Goal: Task Accomplishment & Management: Complete application form

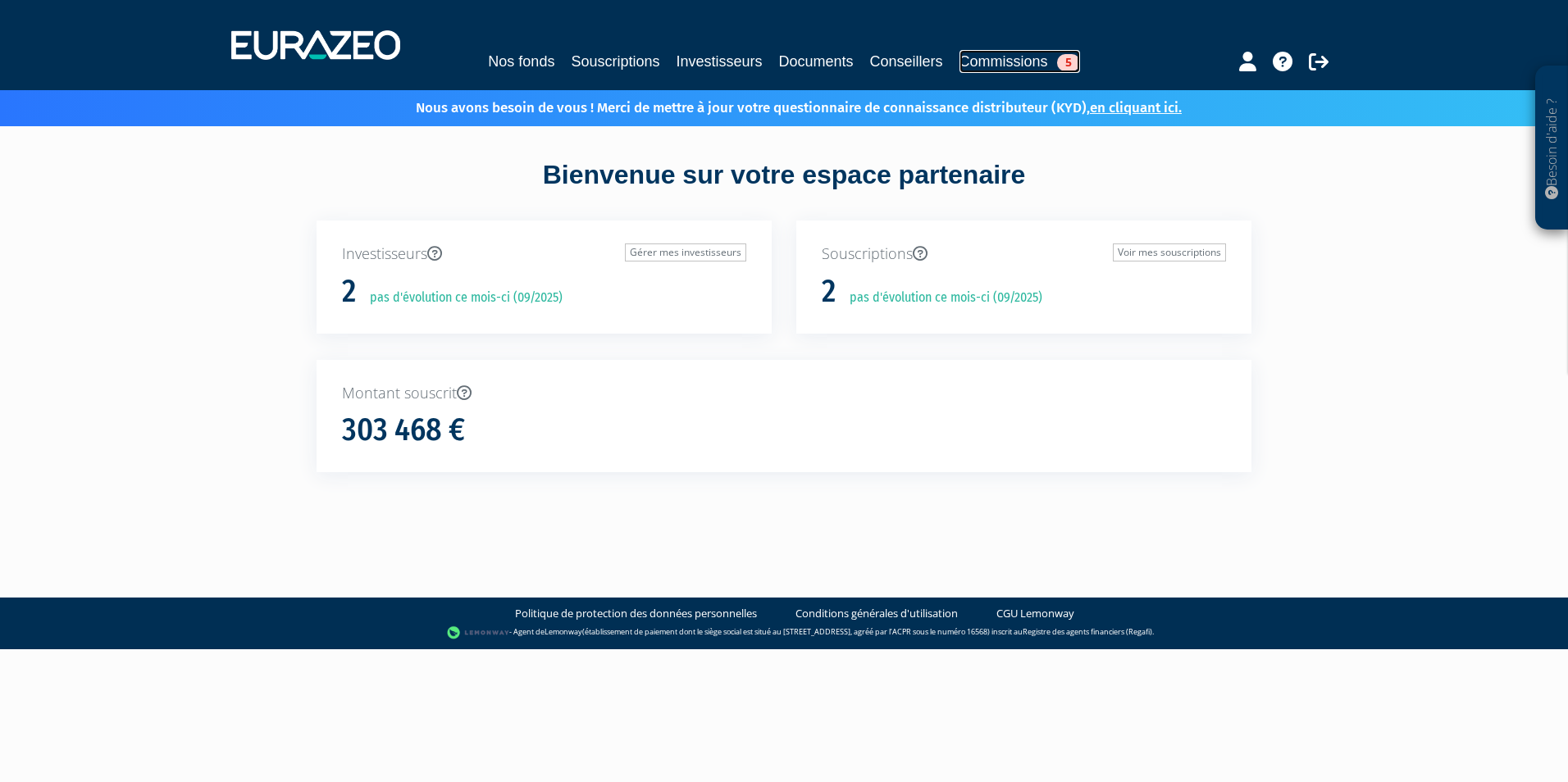
click at [1050, 60] on link "Commissions 5" at bounding box center [1020, 61] width 121 height 23
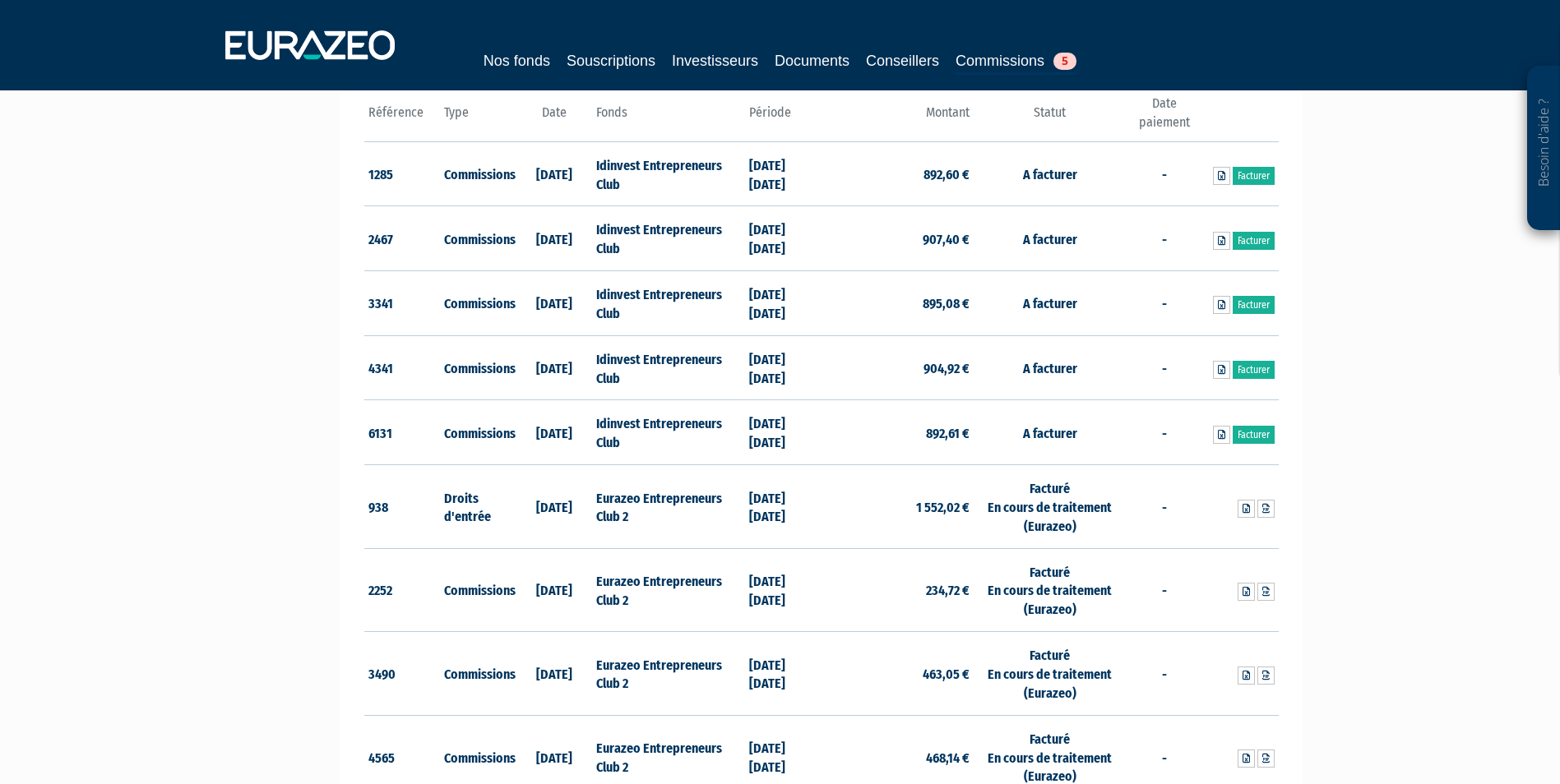
scroll to position [208, 0]
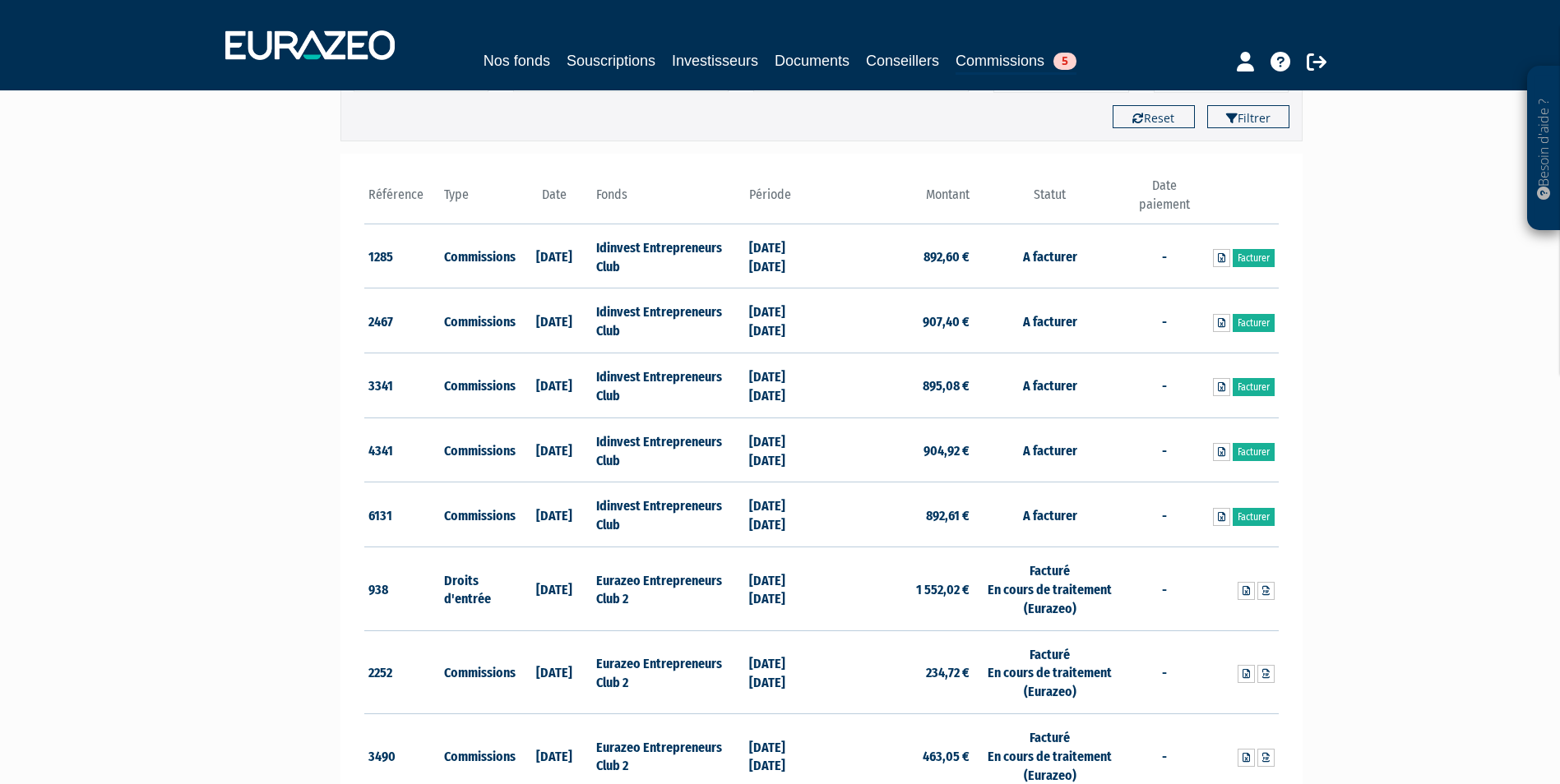
drag, startPoint x: 598, startPoint y: 248, endPoint x: 725, endPoint y: 252, distance: 127.1
click at [725, 252] on td "Idinvest Entrepreneurs Club" at bounding box center [668, 256] width 152 height 65
drag, startPoint x: 725, startPoint y: 252, endPoint x: 703, endPoint y: 248, distance: 22.4
copy td "Idinvest Entrepreneurs"
click at [1239, 252] on link "Facturer" at bounding box center [1253, 258] width 42 height 18
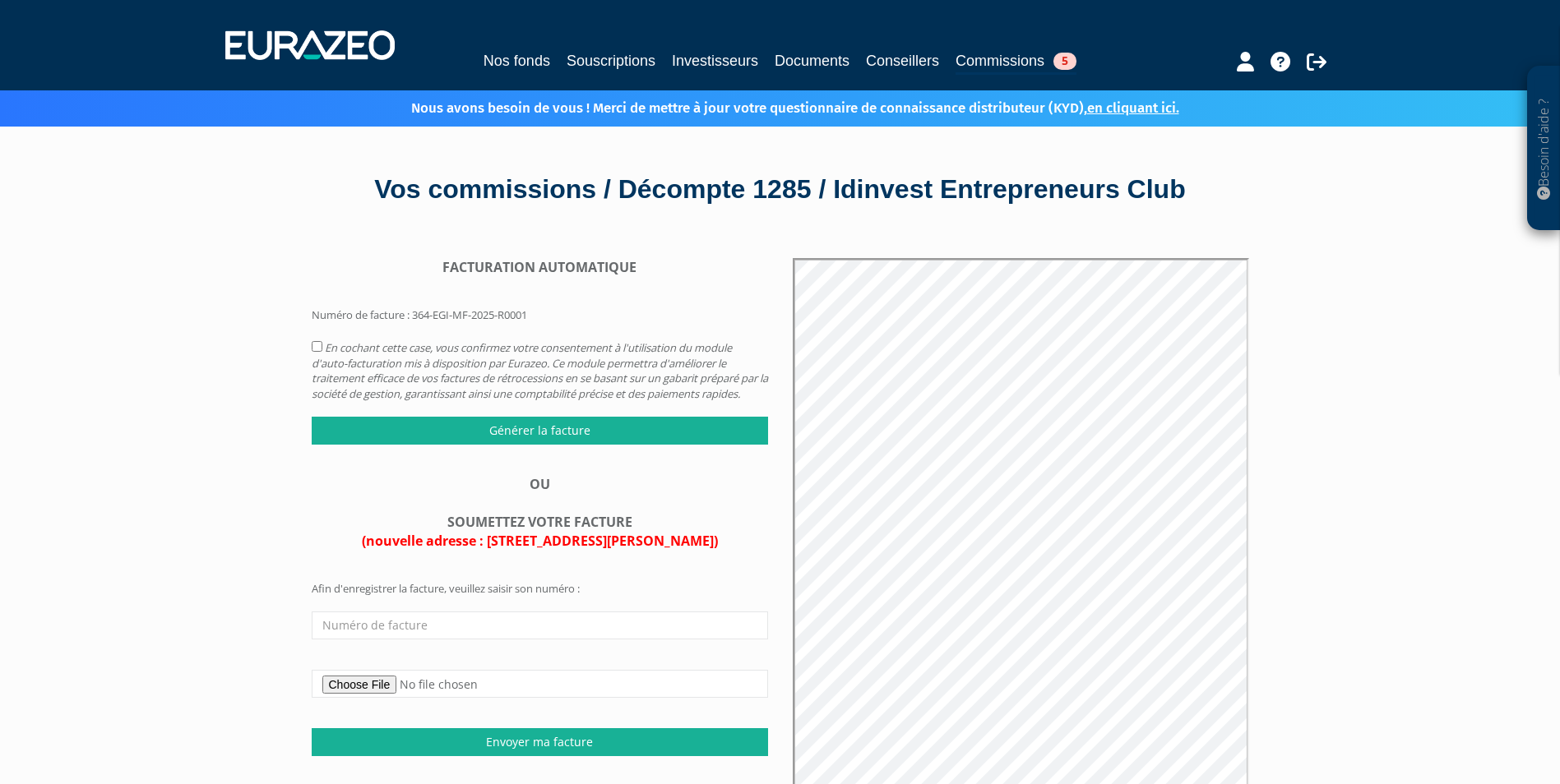
drag, startPoint x: 1323, startPoint y: 568, endPoint x: 2789, endPoint y: 580, distance: 1466.0
click at [1559, 580] on html "Besoin d'aide ? × J'ai besoin d'aide Si vous avez une question à propos du fonc…" at bounding box center [780, 568] width 1560 height 1137
click at [1076, 59] on span "5" at bounding box center [1064, 61] width 23 height 17
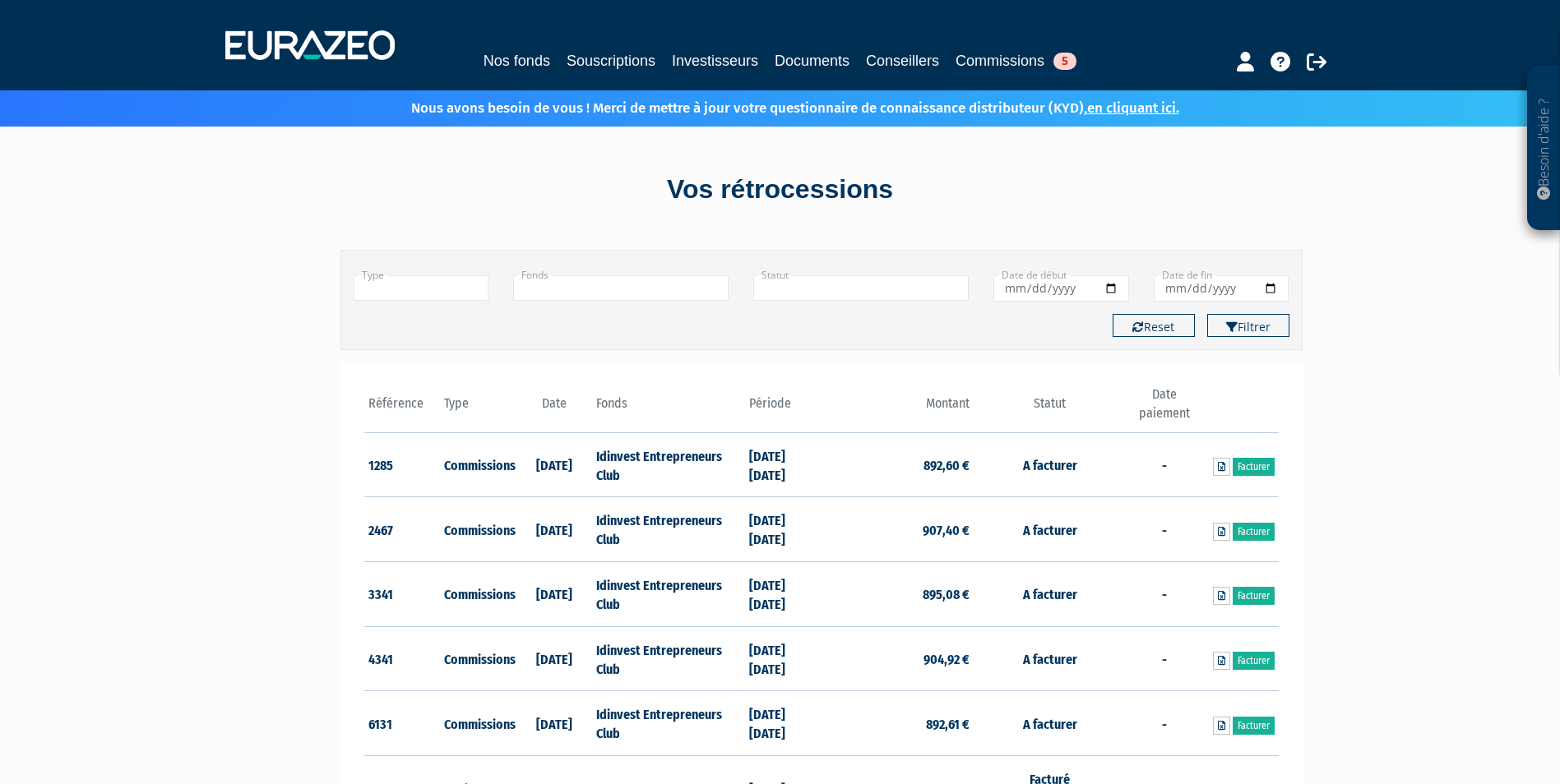
drag, startPoint x: 1128, startPoint y: 172, endPoint x: 681, endPoint y: 224, distance: 450.0
drag, startPoint x: 1285, startPoint y: 554, endPoint x: 959, endPoint y: 744, distance: 377.3
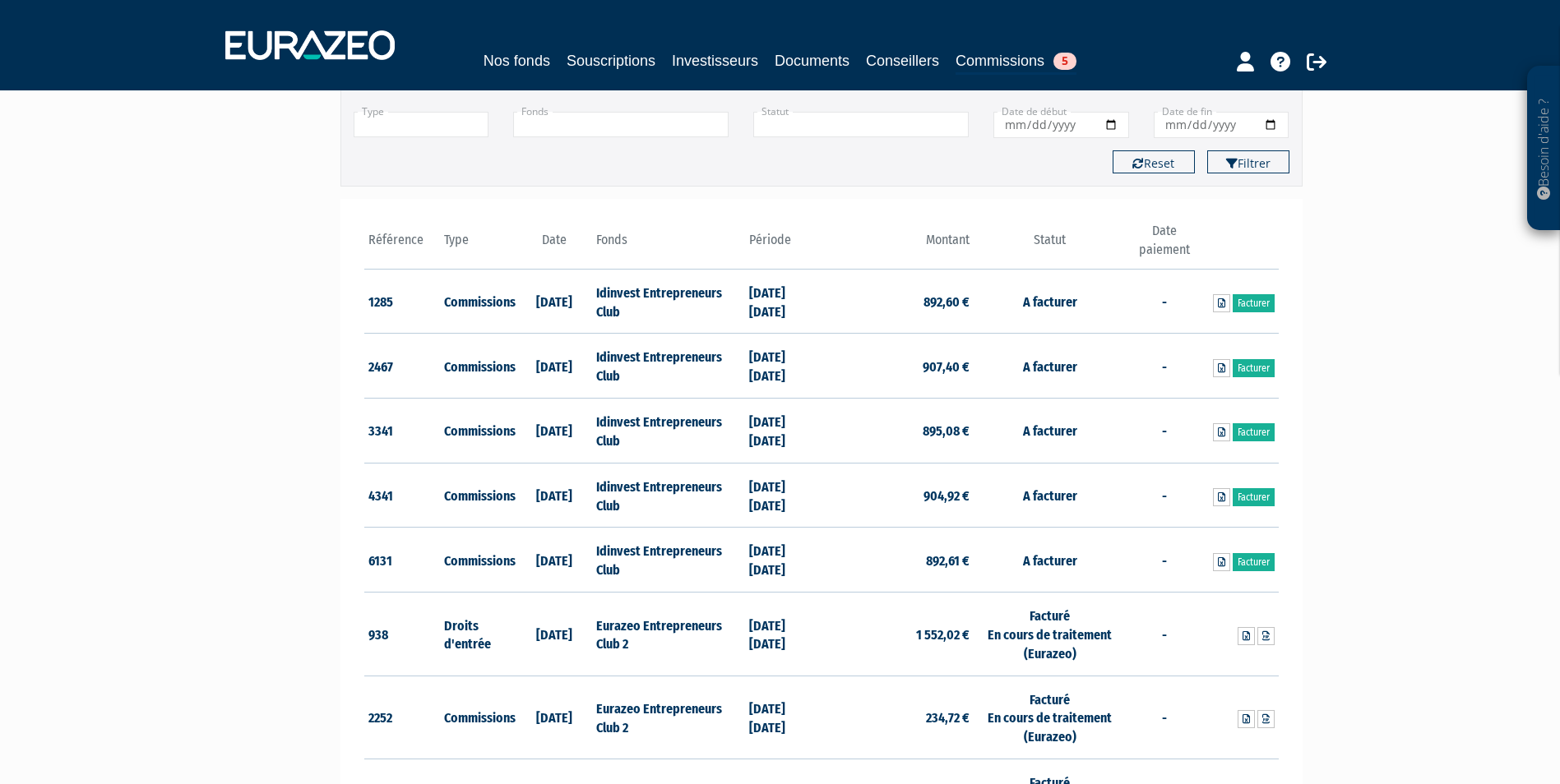
scroll to position [164, 0]
click at [1247, 301] on link "Facturer" at bounding box center [1253, 303] width 42 height 18
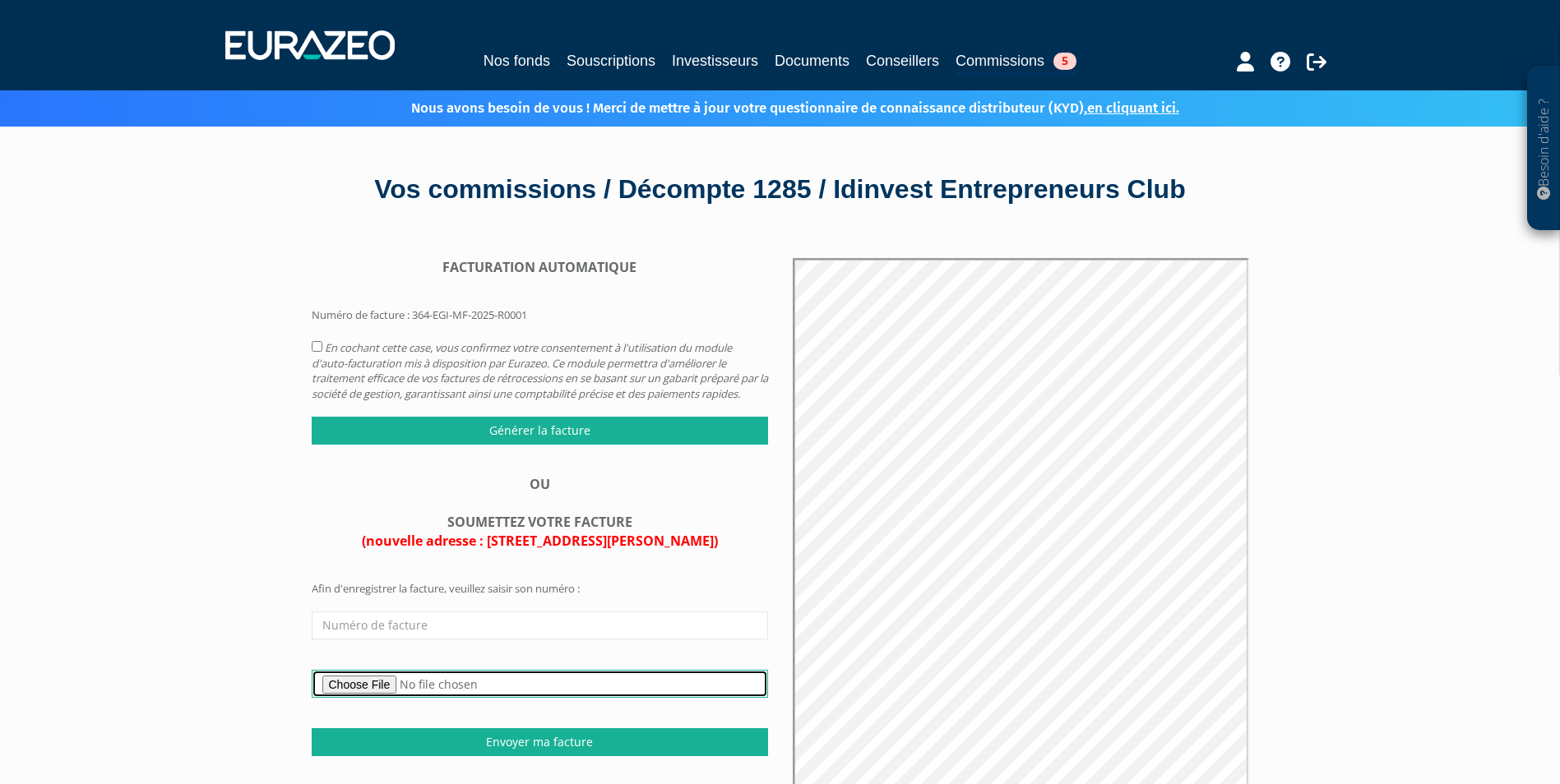
click at [386, 698] on input "file" at bounding box center [539, 684] width 456 height 28
type input "C:\fakepath\Facture Eurazeo IDINVEST Entrepreneurs Club 892.60€ .pdf"
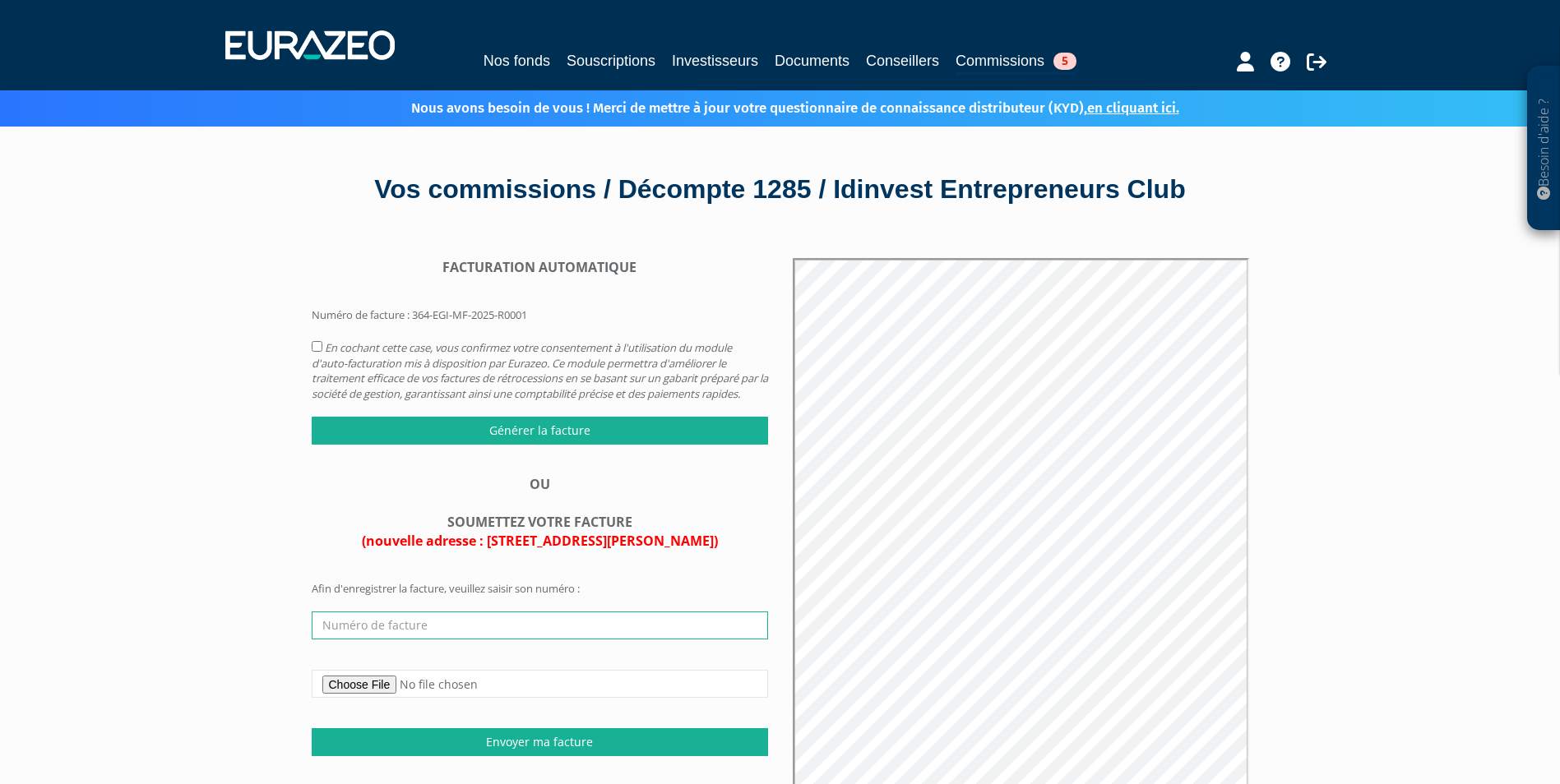
click at [387, 640] on input "text" at bounding box center [539, 625] width 456 height 28
type input "202301891"
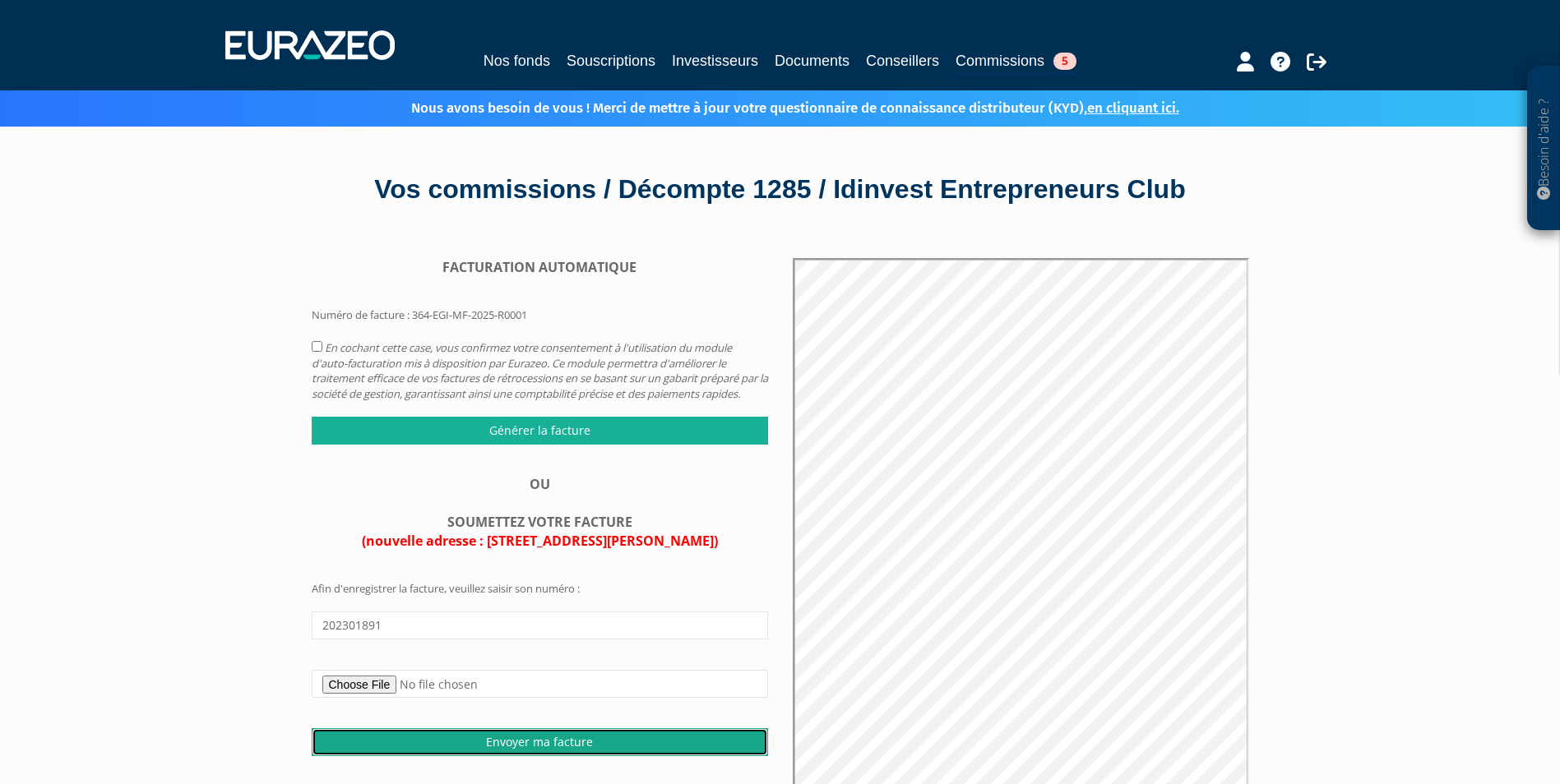
click at [515, 748] on input "Envoyer ma facture" at bounding box center [539, 742] width 456 height 28
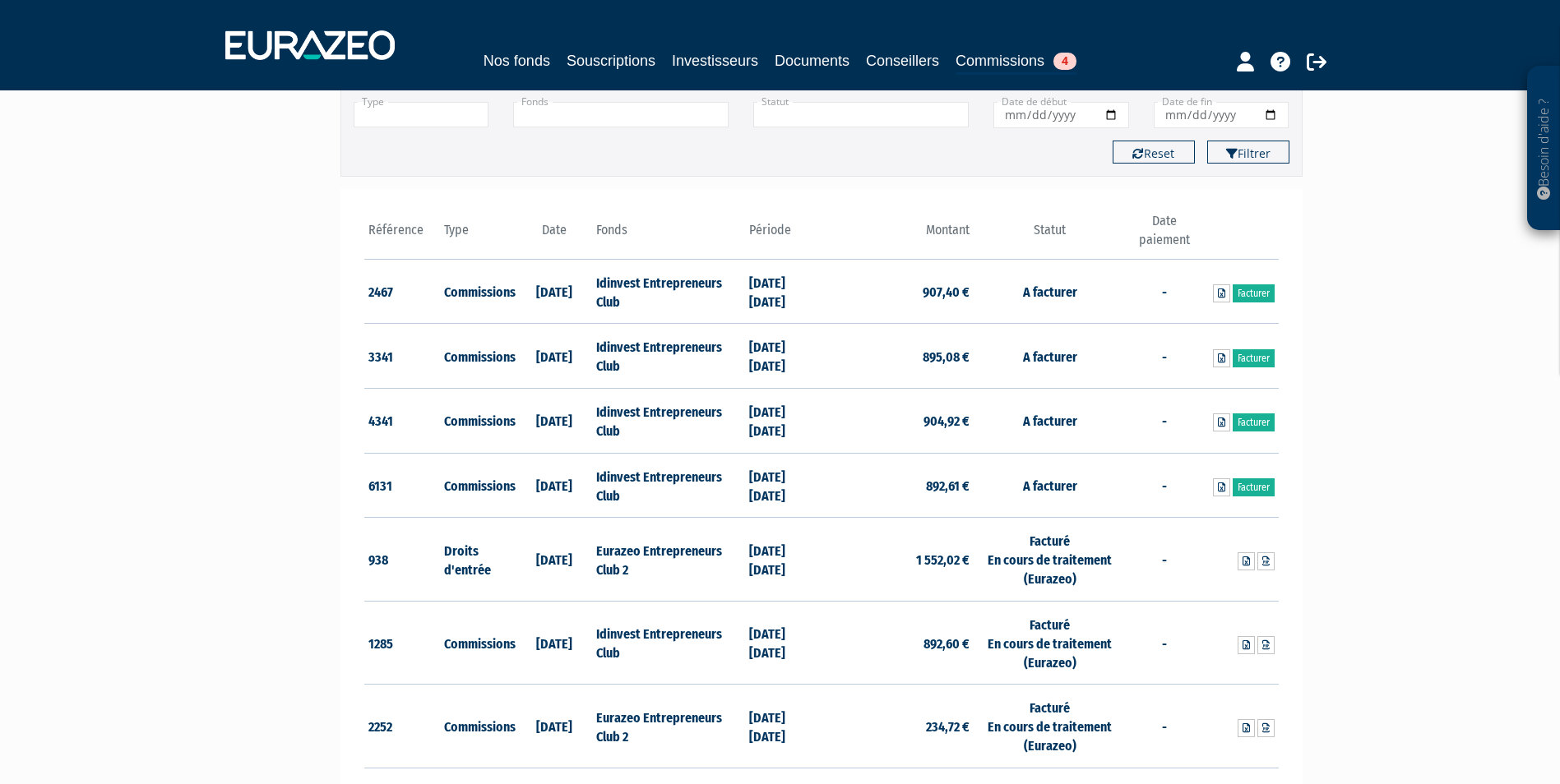
scroll to position [145, 0]
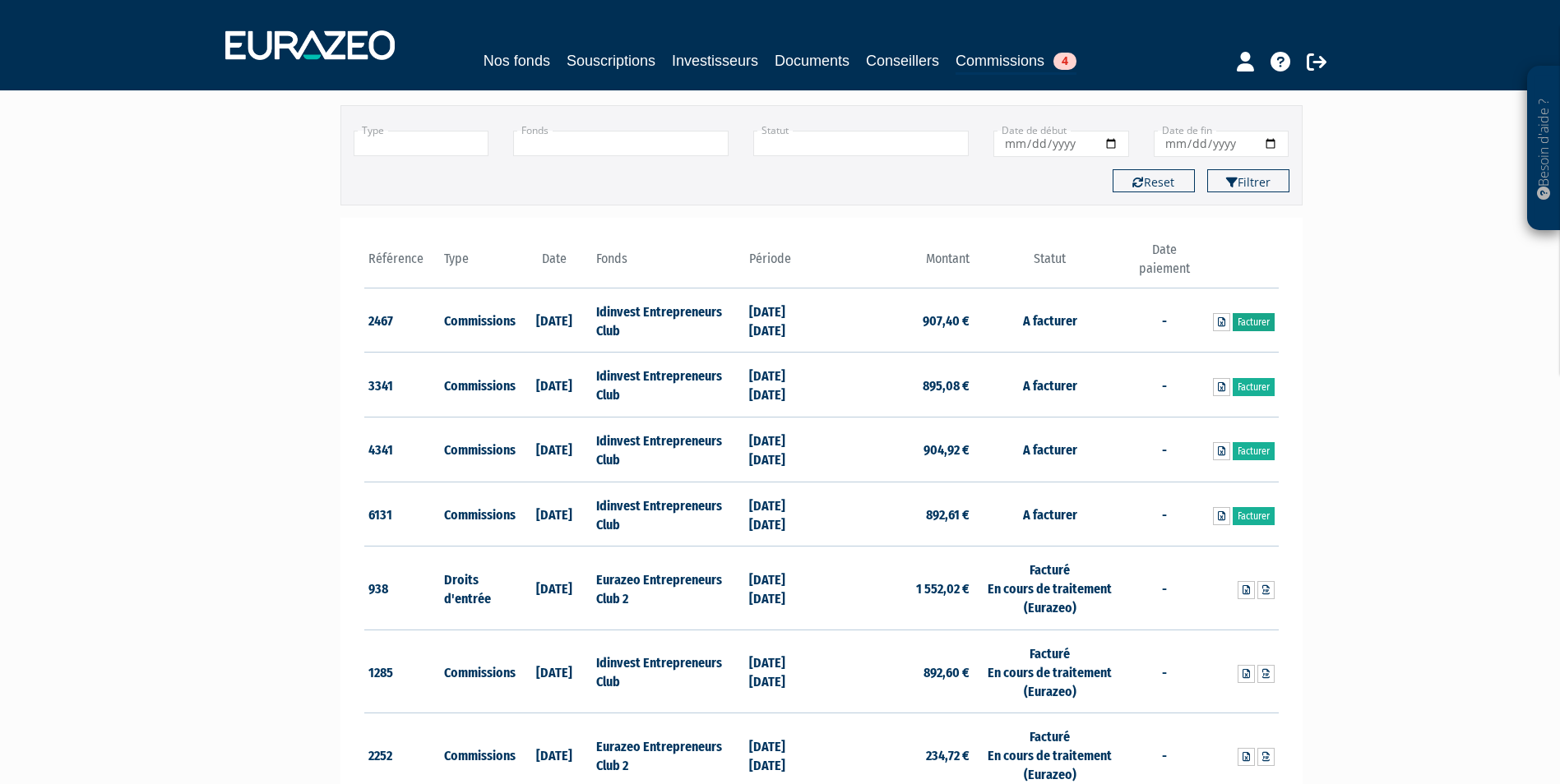
click at [1246, 317] on link "Facturer" at bounding box center [1253, 322] width 42 height 18
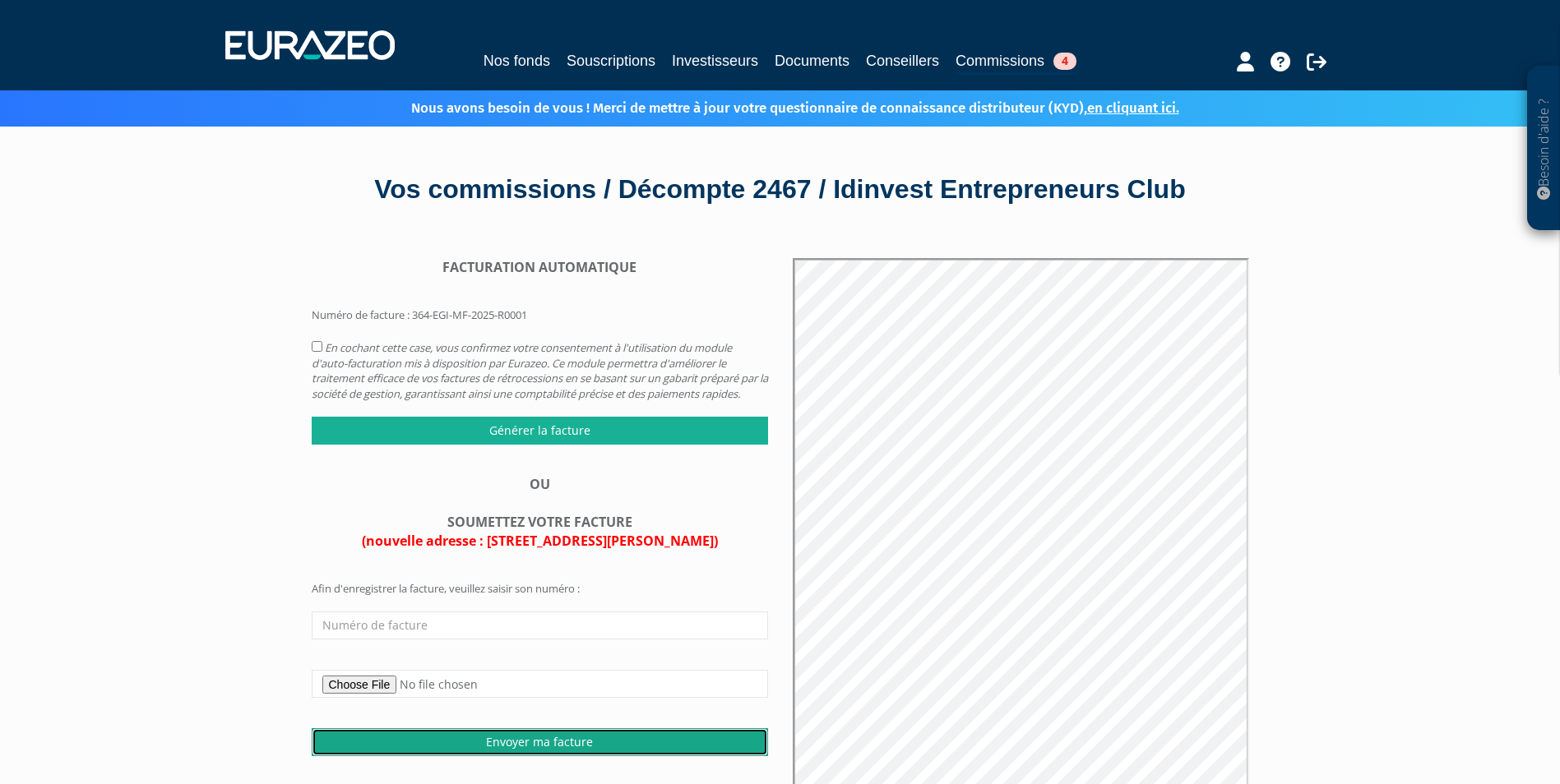
click at [552, 755] on input "Envoyer ma facture" at bounding box center [539, 742] width 456 height 28
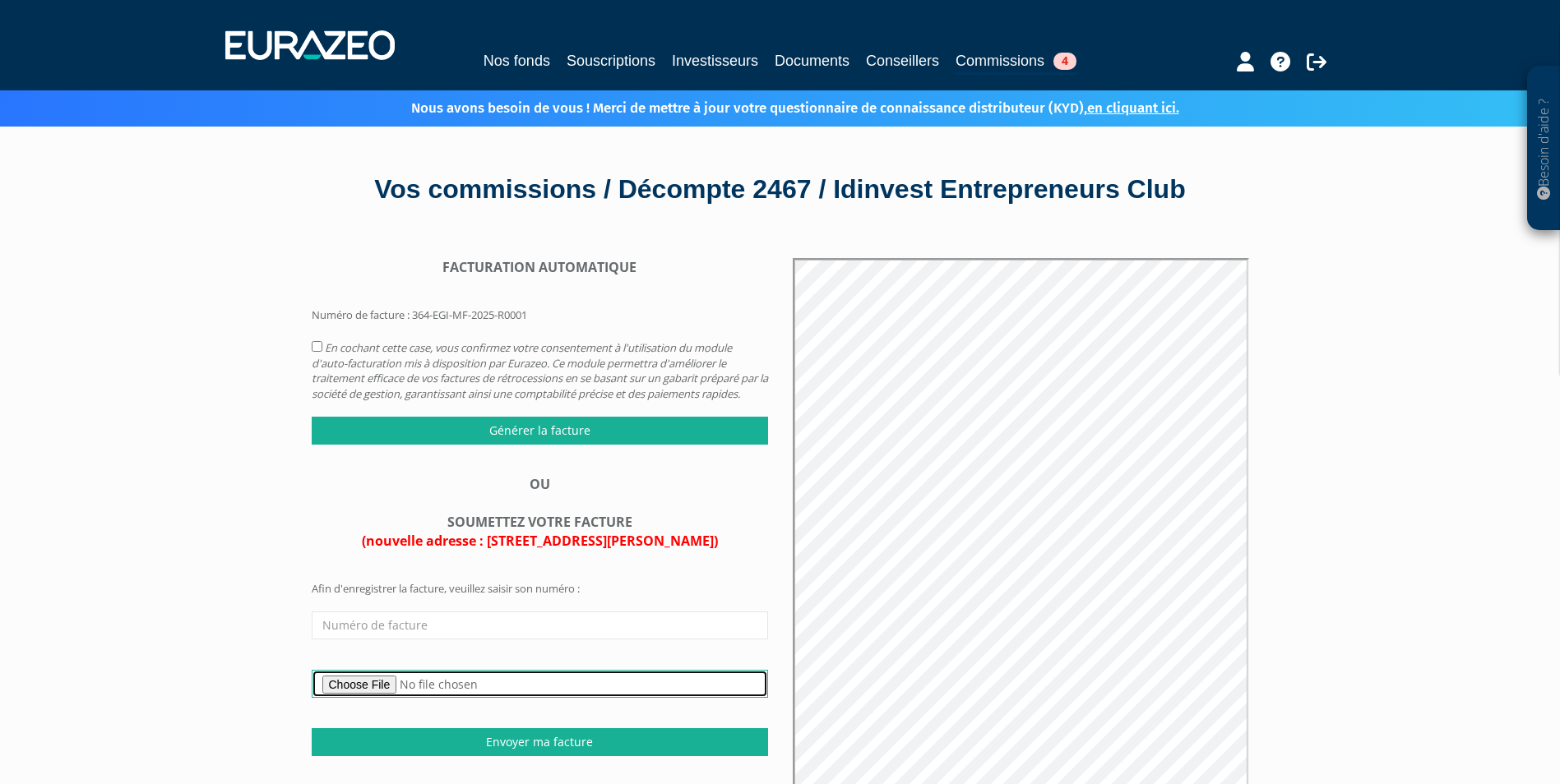
click at [389, 698] on input "file" at bounding box center [539, 684] width 456 height 28
type input "C:\fakepath\Facture Eurazeo IDINVEST Entrepreneurs Club 907.40€ .pdf"
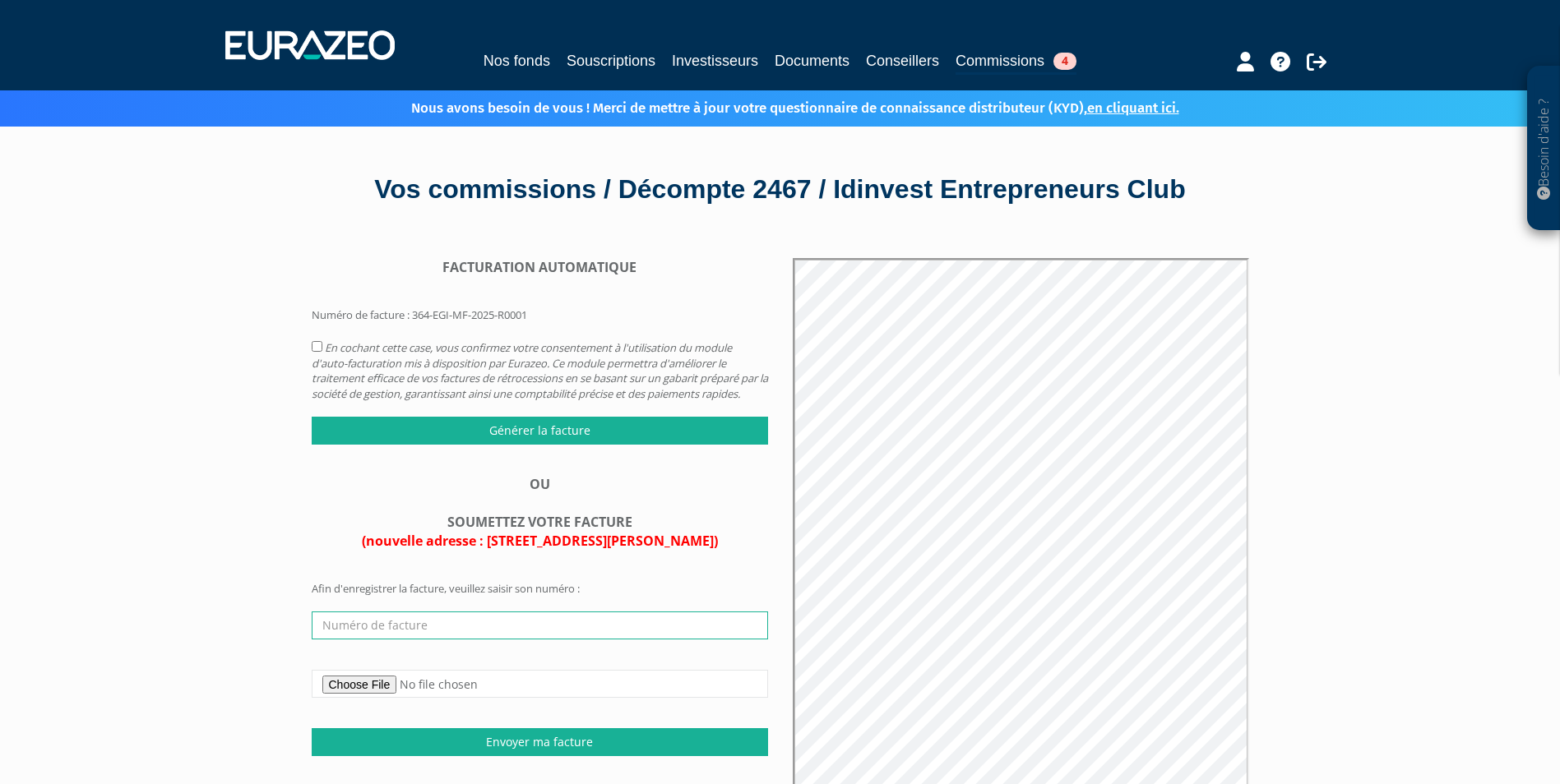
click at [436, 640] on input "text" at bounding box center [539, 625] width 456 height 28
type input "202301892"
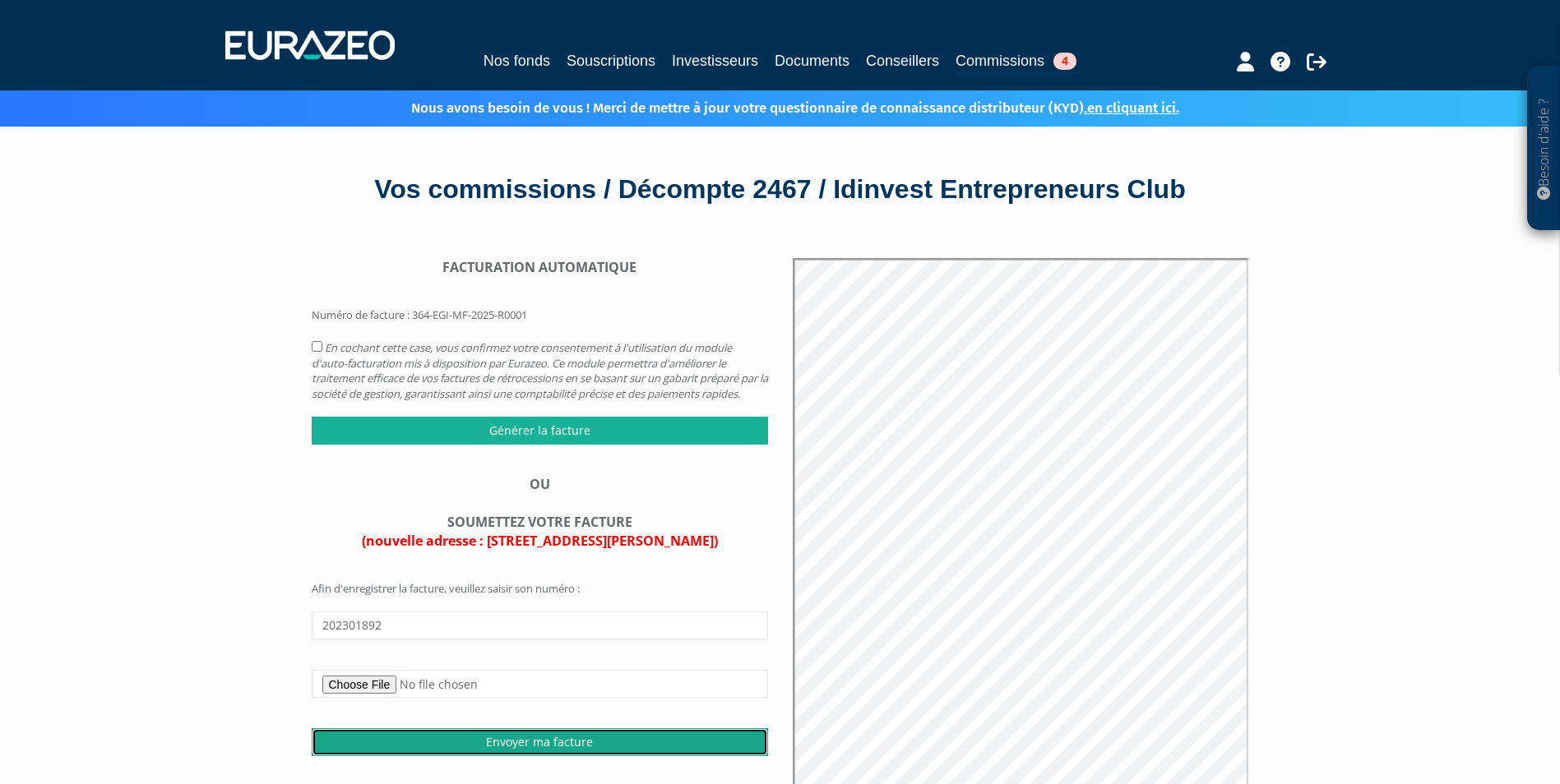
click at [521, 750] on input "Envoyer ma facture" at bounding box center [539, 742] width 456 height 28
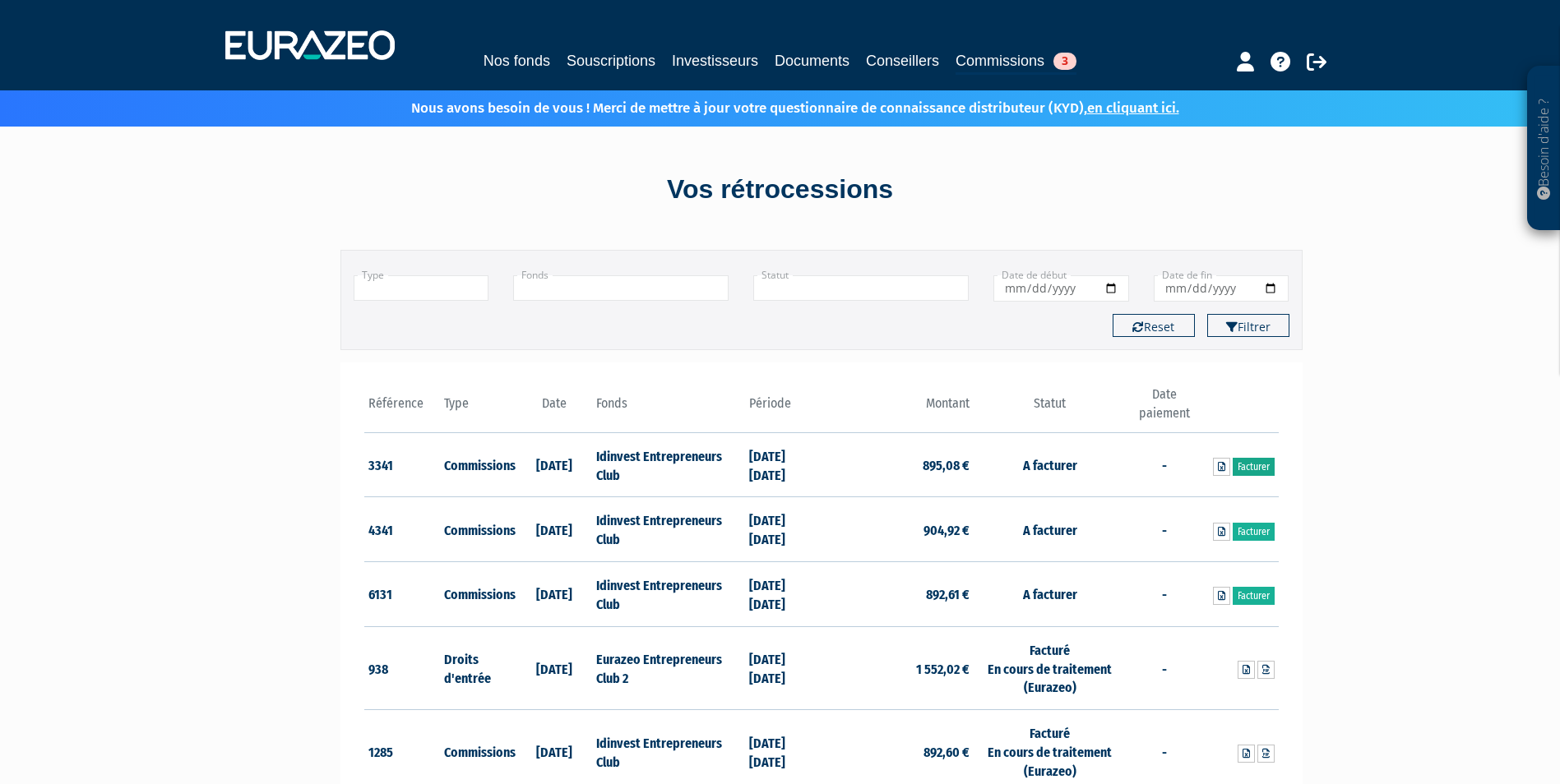
click at [1240, 465] on link "Facturer" at bounding box center [1253, 467] width 42 height 18
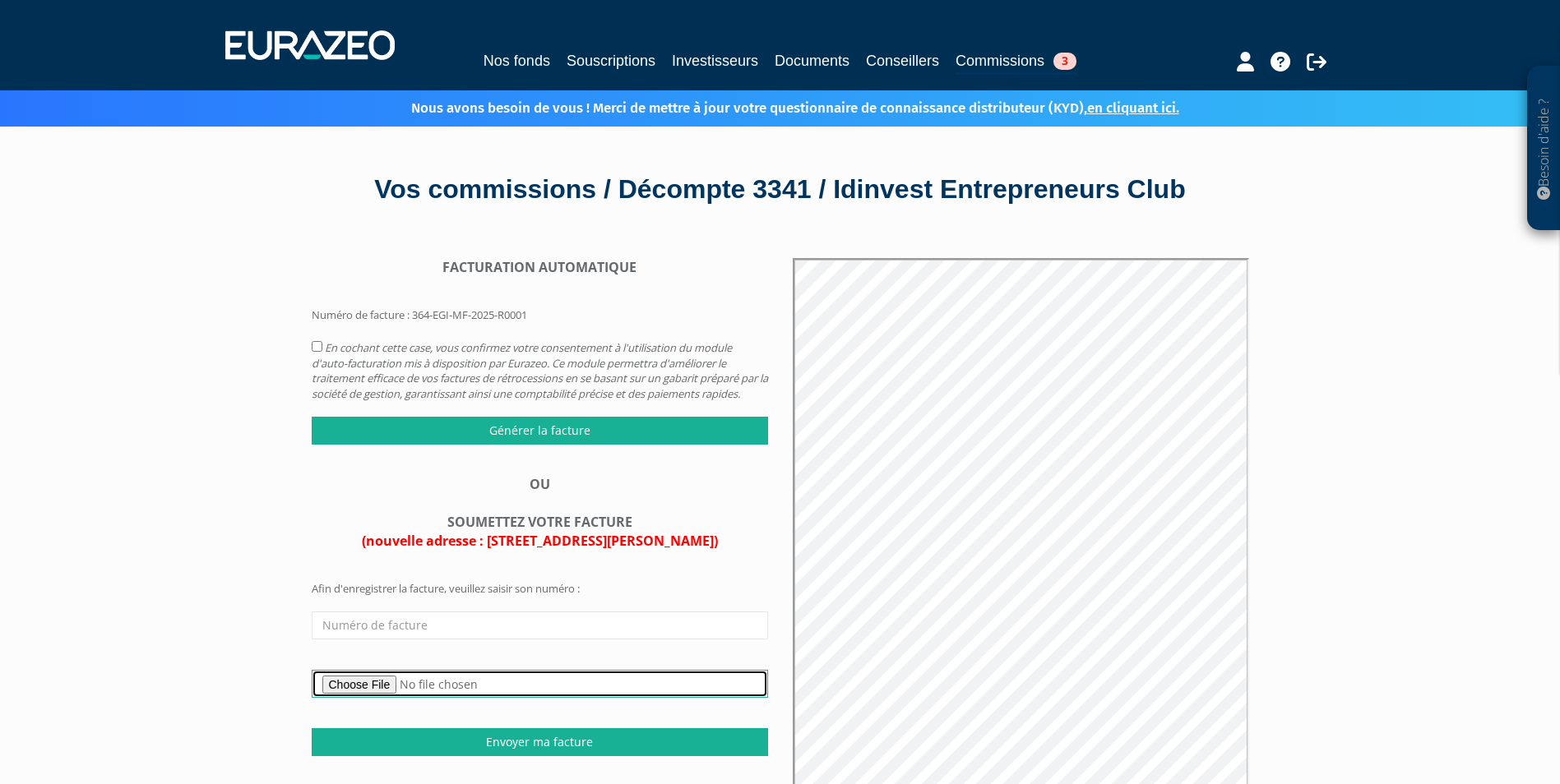
click at [390, 698] on input "file" at bounding box center [539, 684] width 456 height 28
type input "C:\fakepath\Facture Eurazeo IDINVEST Entrepreneurs Club 895.08€ .pdf"
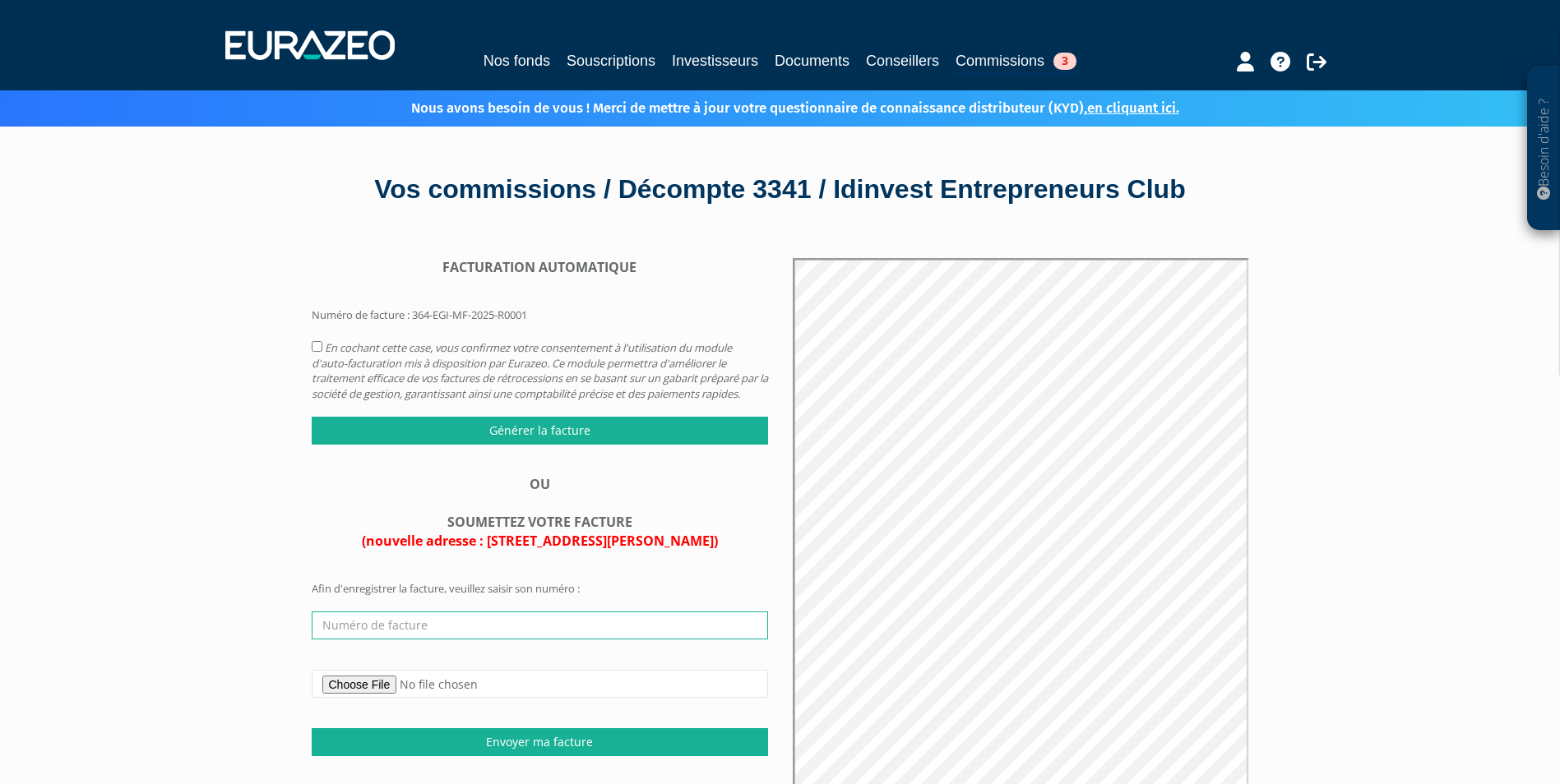
click at [422, 638] on input "text" at bounding box center [539, 625] width 456 height 28
type input "202301893"
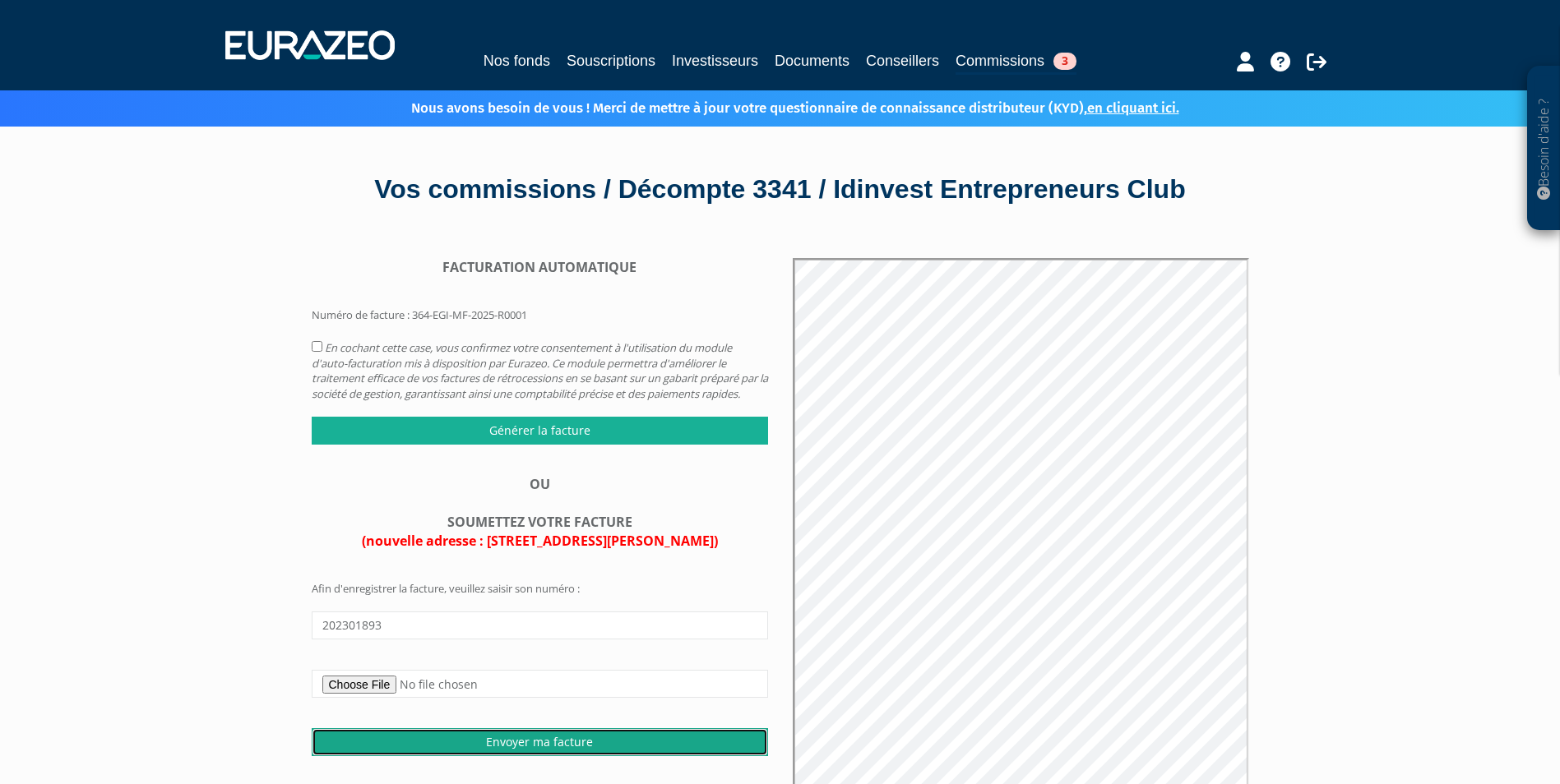
click at [562, 754] on input "Envoyer ma facture" at bounding box center [539, 742] width 456 height 28
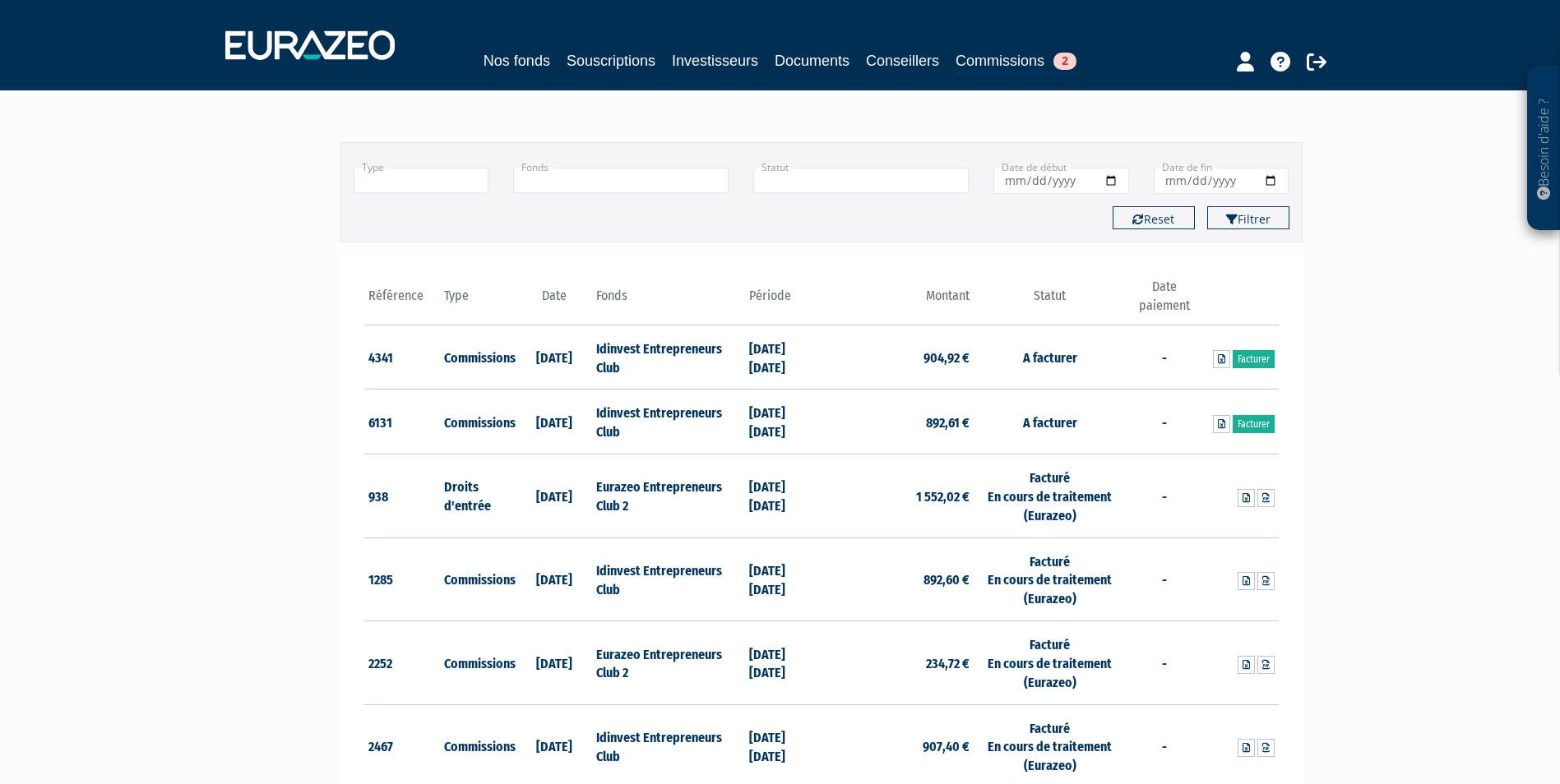
scroll to position [100, 0]
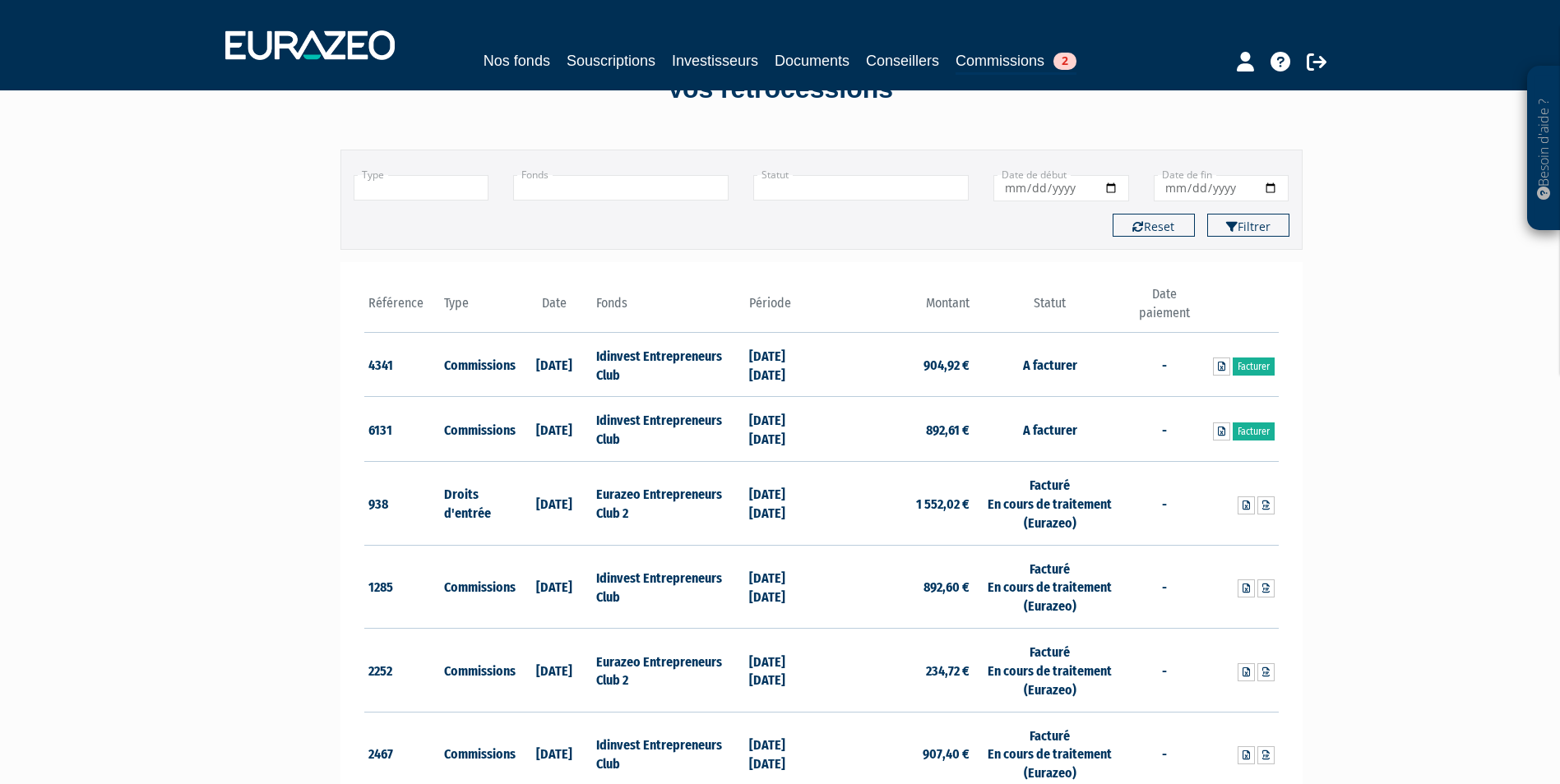
click at [1286, 353] on div "Référence Type Date 4341 Commissions [DATE] 904,92 €" at bounding box center [822, 740] width 962 height 955
click at [1257, 368] on link "Facturer" at bounding box center [1253, 367] width 42 height 18
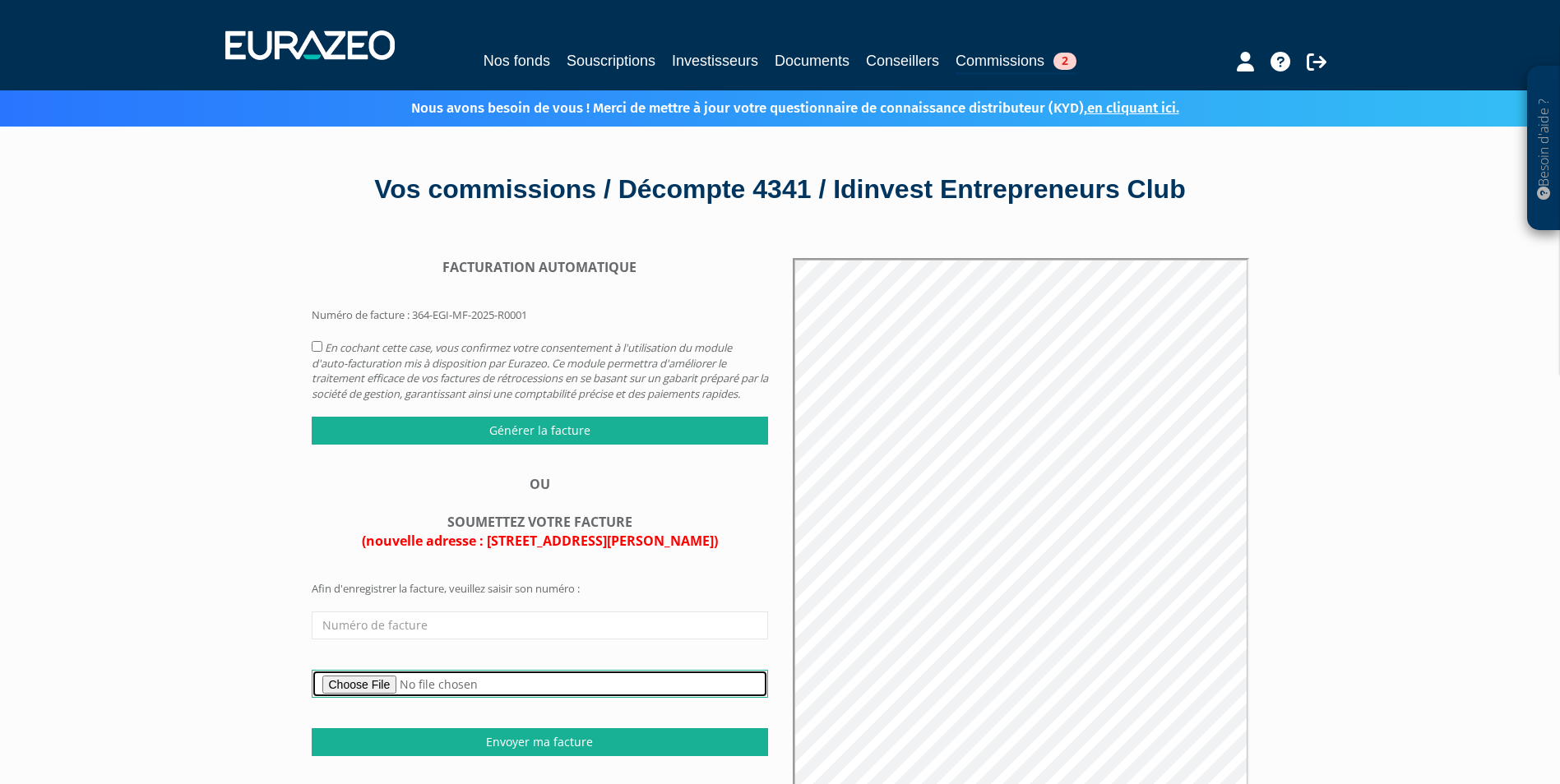
click at [398, 696] on input "file" at bounding box center [539, 684] width 456 height 28
type input "C:\fakepath\Facture Eurazeo IDINVEST Entrepreneurs Club 904.92€ .pdf"
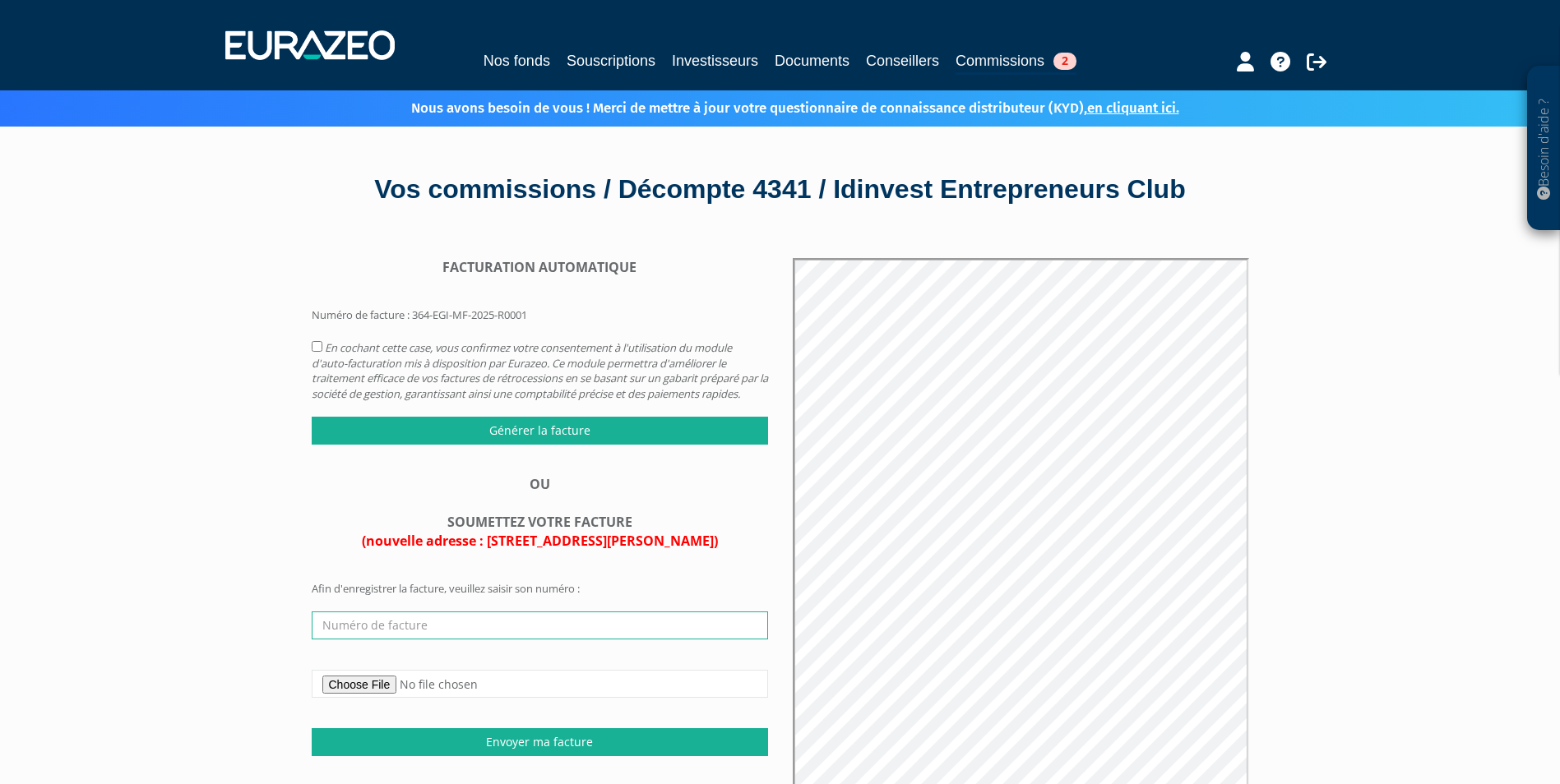
click at [495, 640] on input "text" at bounding box center [539, 625] width 456 height 28
type input "202301894"
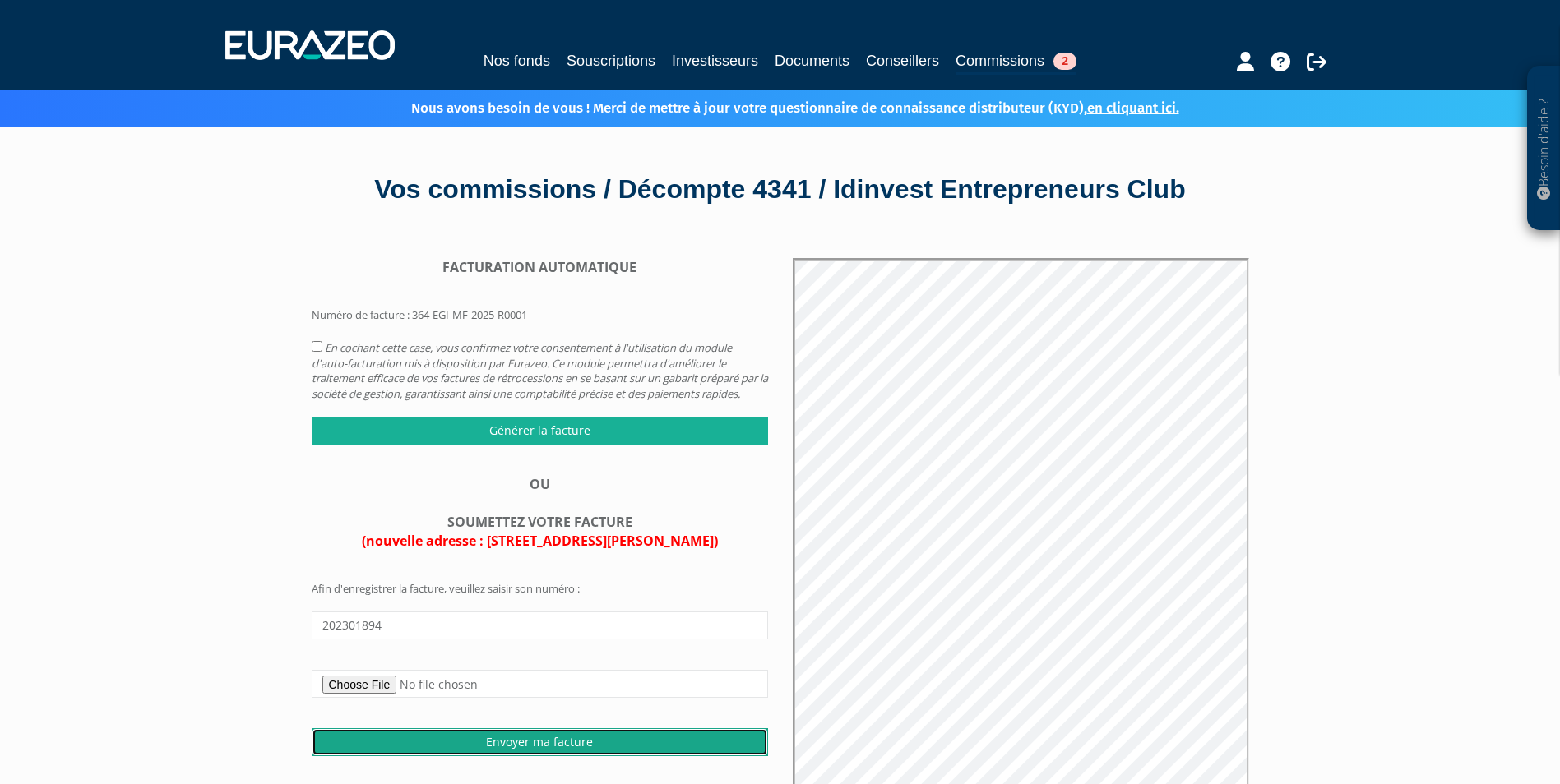
click at [572, 753] on input "Envoyer ma facture" at bounding box center [539, 742] width 456 height 28
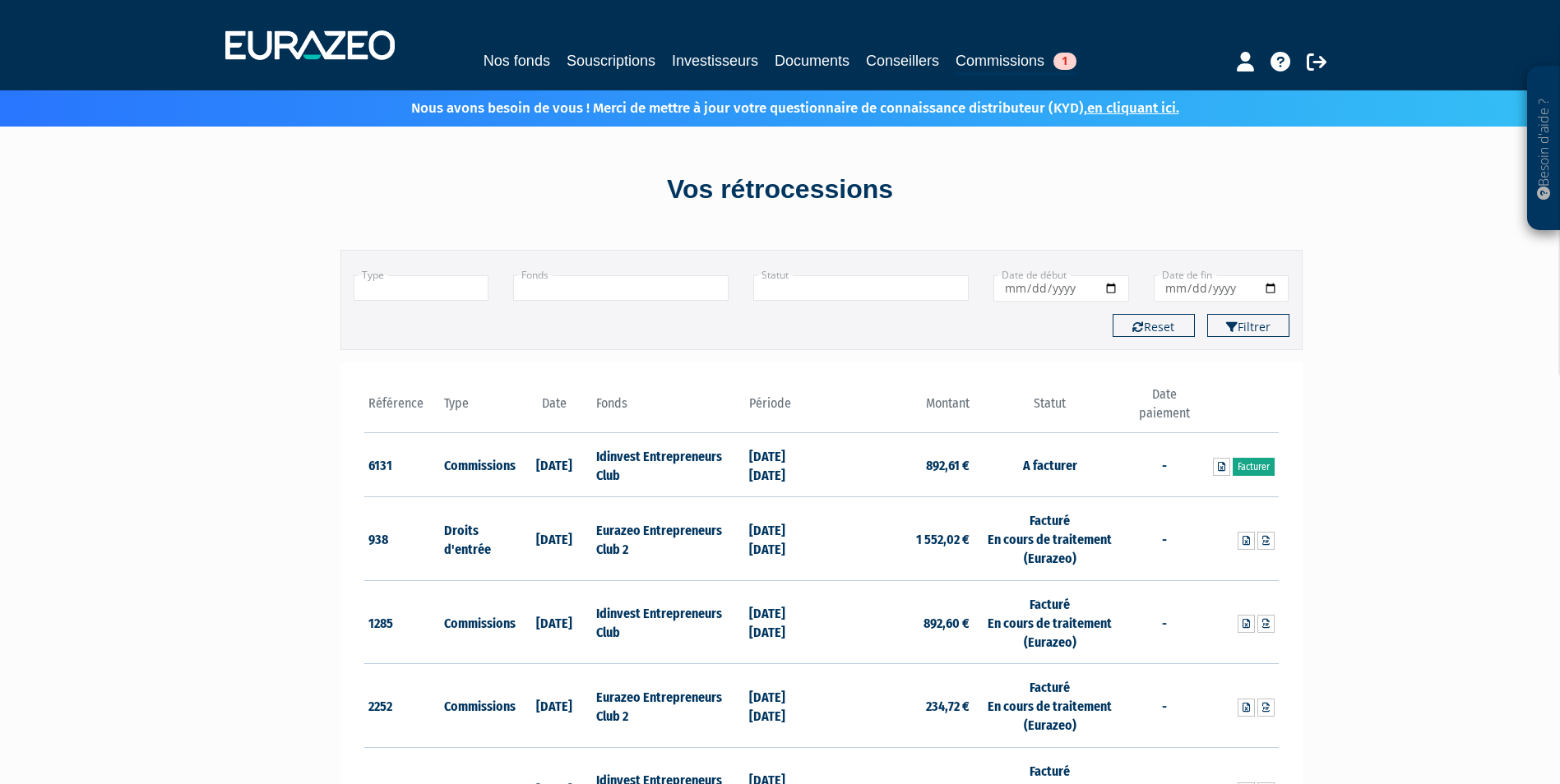
click at [1249, 463] on link "Facturer" at bounding box center [1253, 467] width 42 height 18
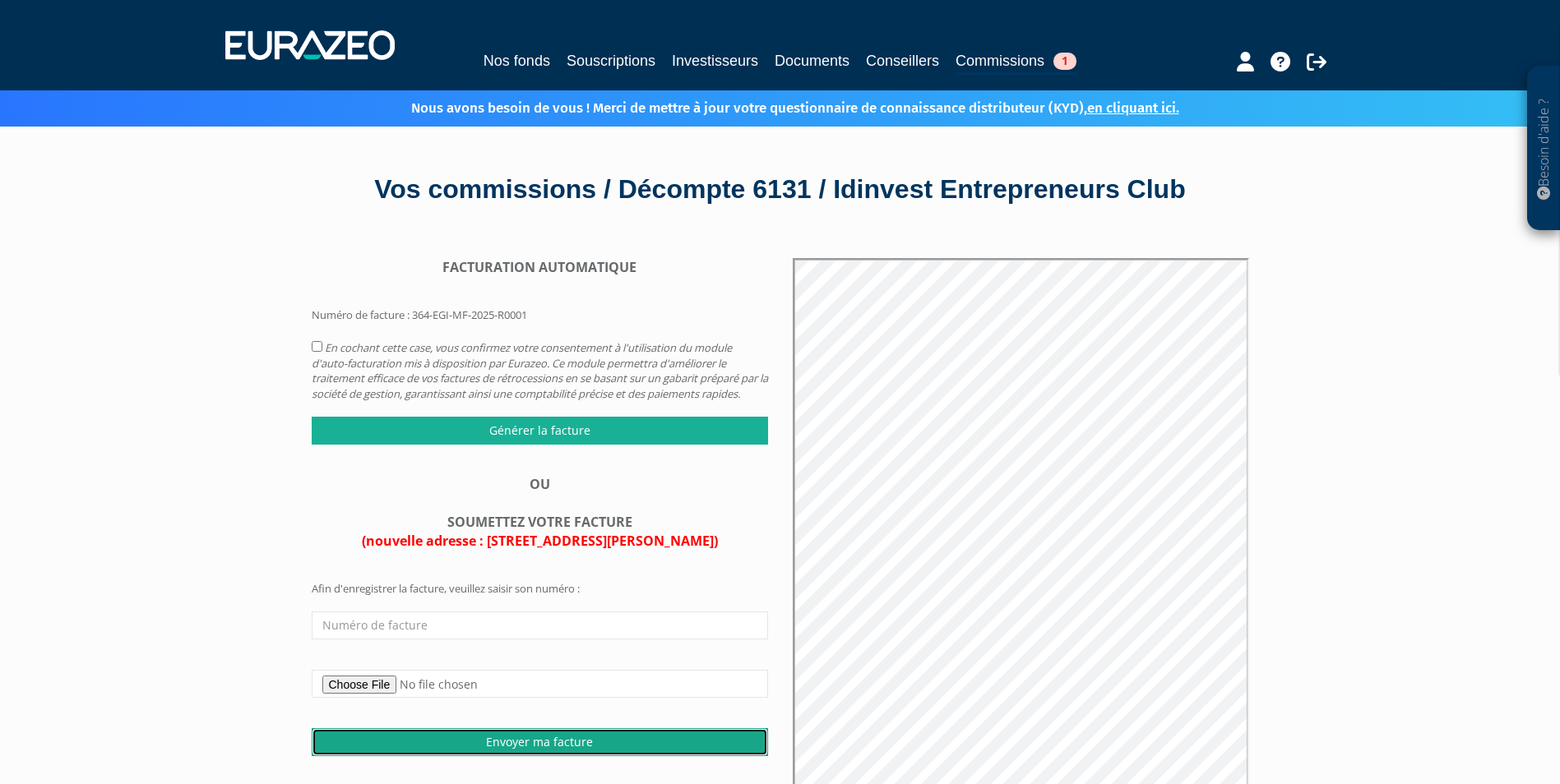
click at [534, 755] on input "Envoyer ma facture" at bounding box center [539, 742] width 456 height 28
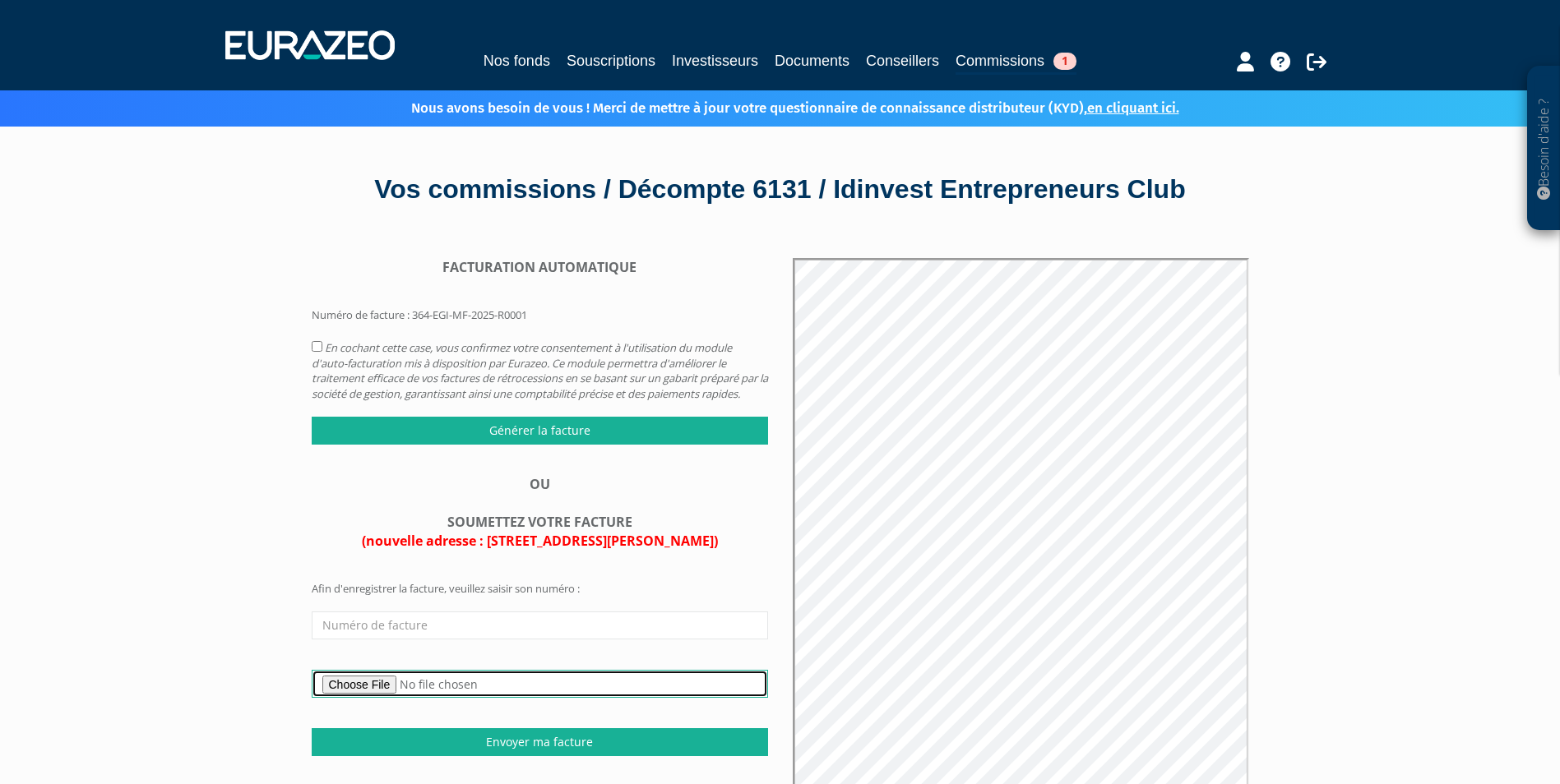
click at [398, 698] on input "file" at bounding box center [539, 684] width 456 height 28
type input "C:\fakepath\Facture Eurazeo IDINVEST Entrepreneurs Club 892.61€ .pdf"
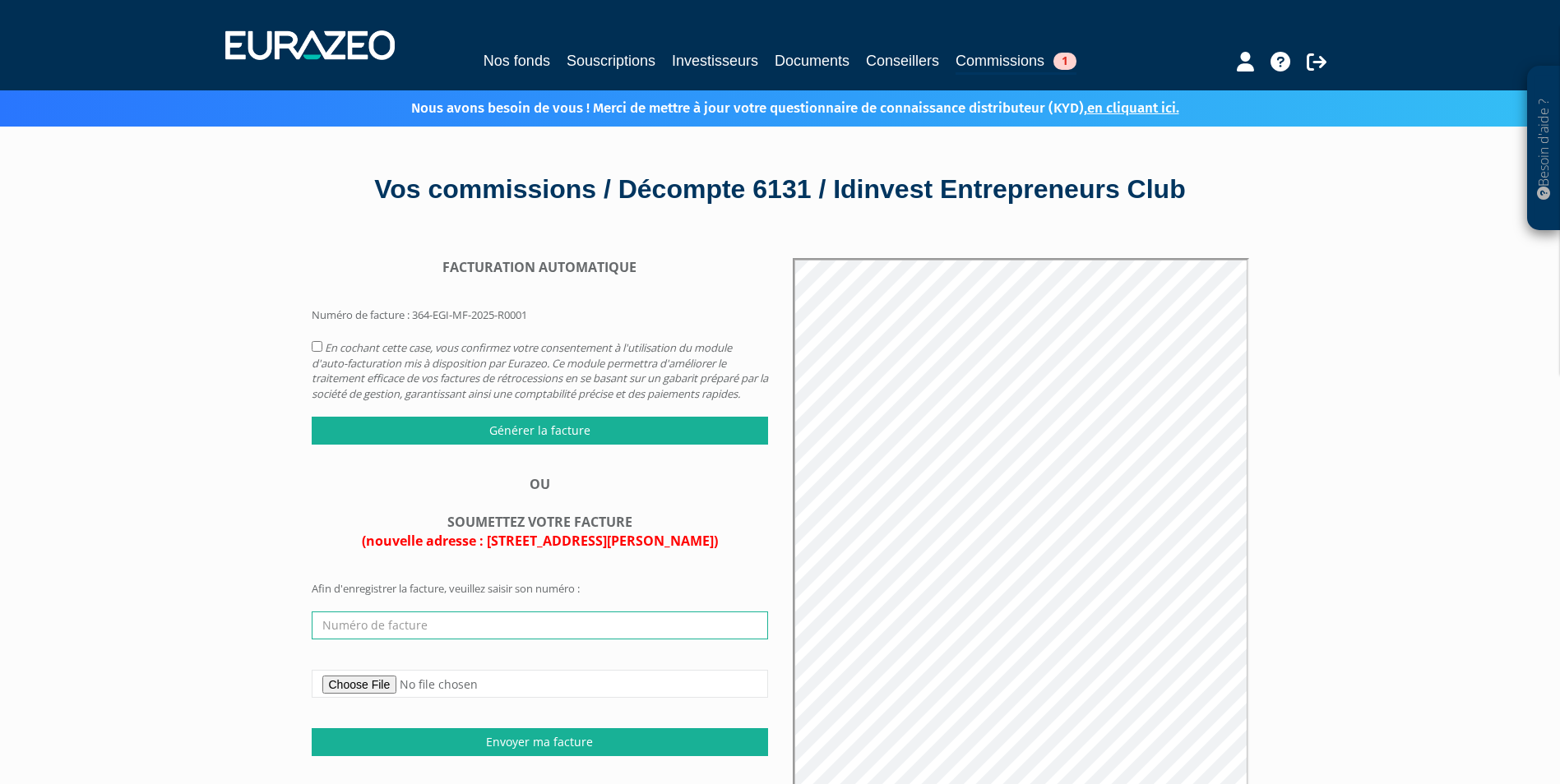
click at [415, 640] on input "text" at bounding box center [539, 625] width 456 height 28
type input "202301895"
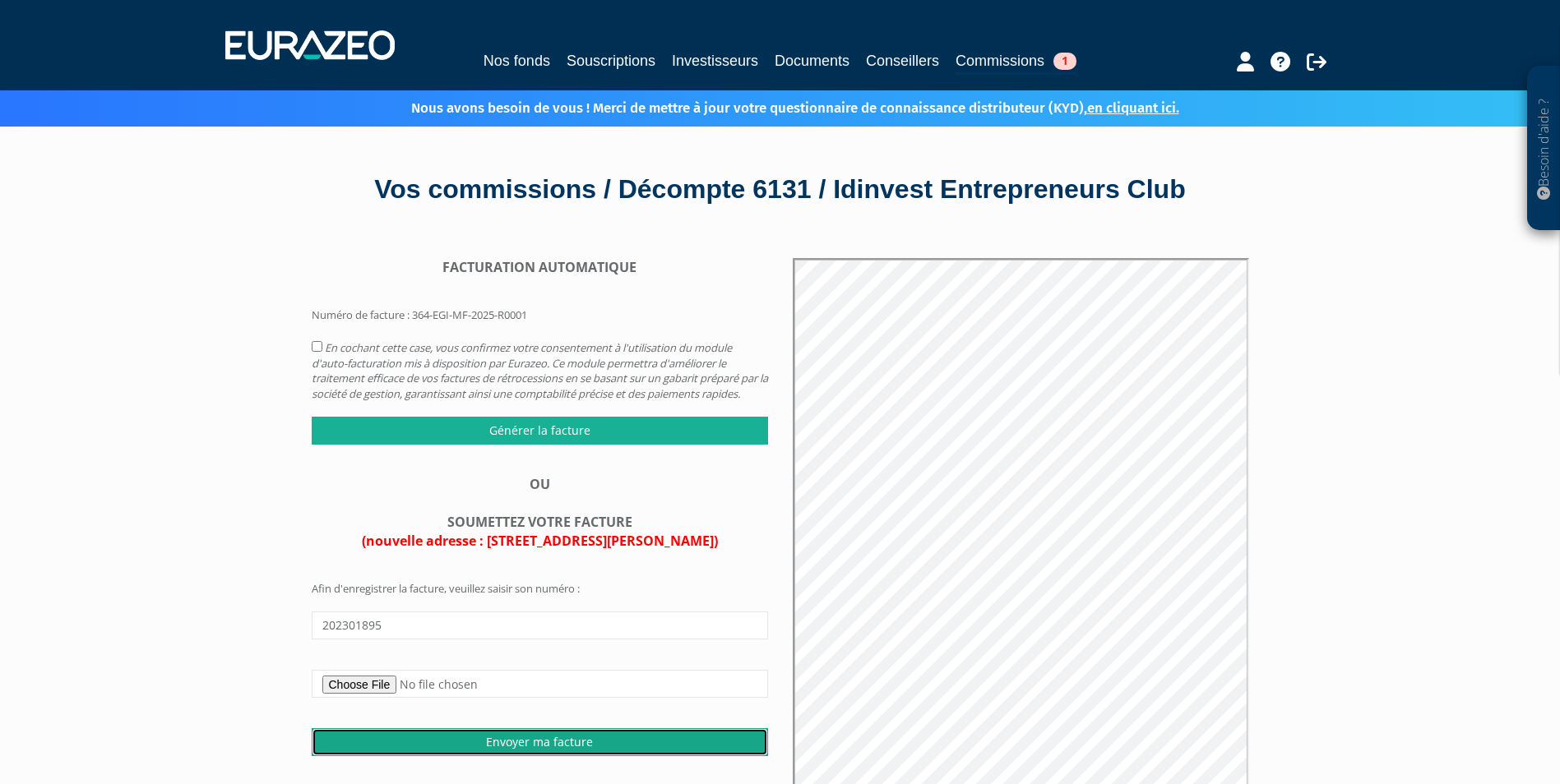
click at [514, 756] on input "Envoyer ma facture" at bounding box center [539, 742] width 456 height 28
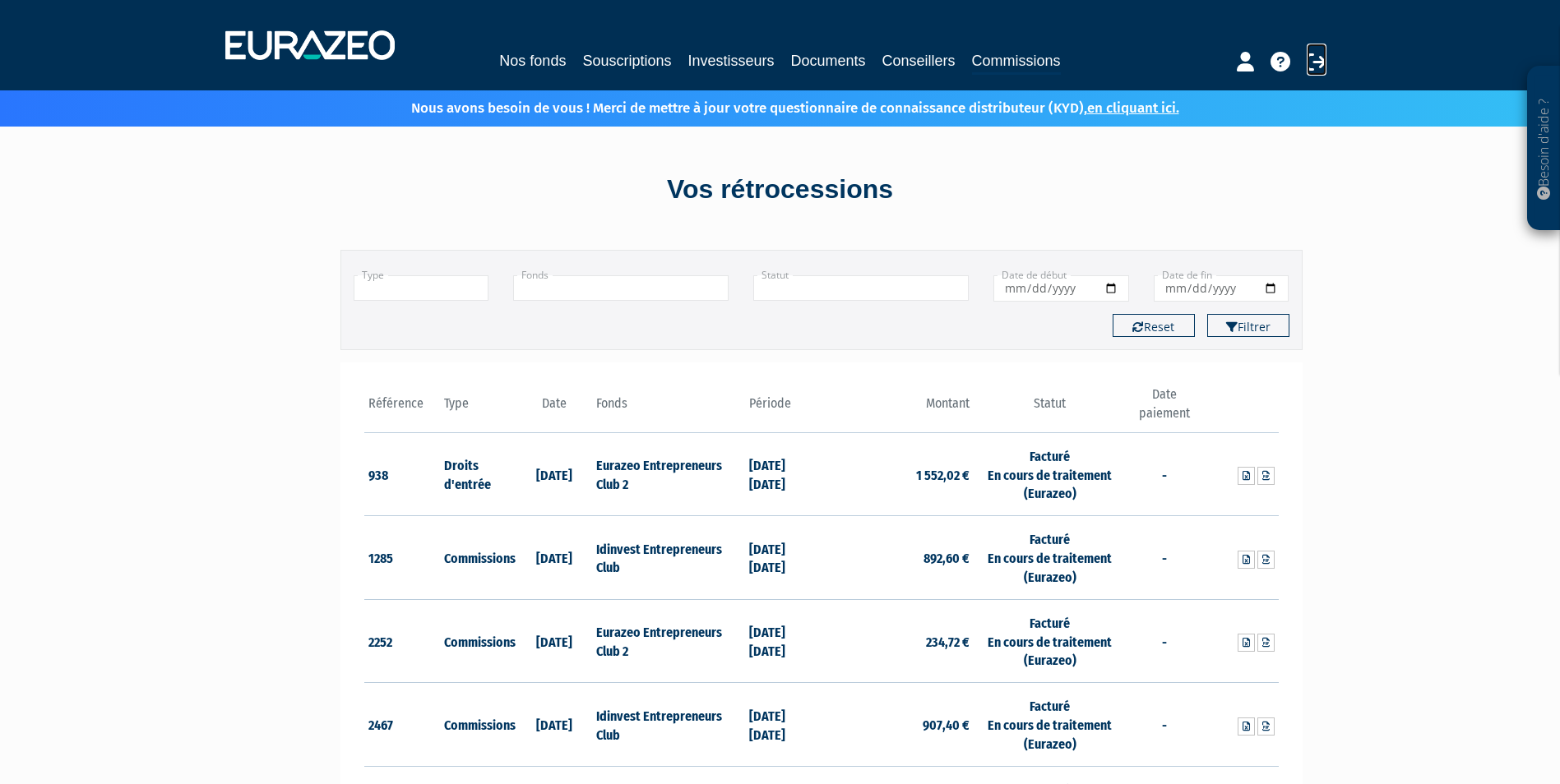
click at [1310, 58] on icon at bounding box center [1316, 61] width 19 height 19
